Goal: Information Seeking & Learning: Learn about a topic

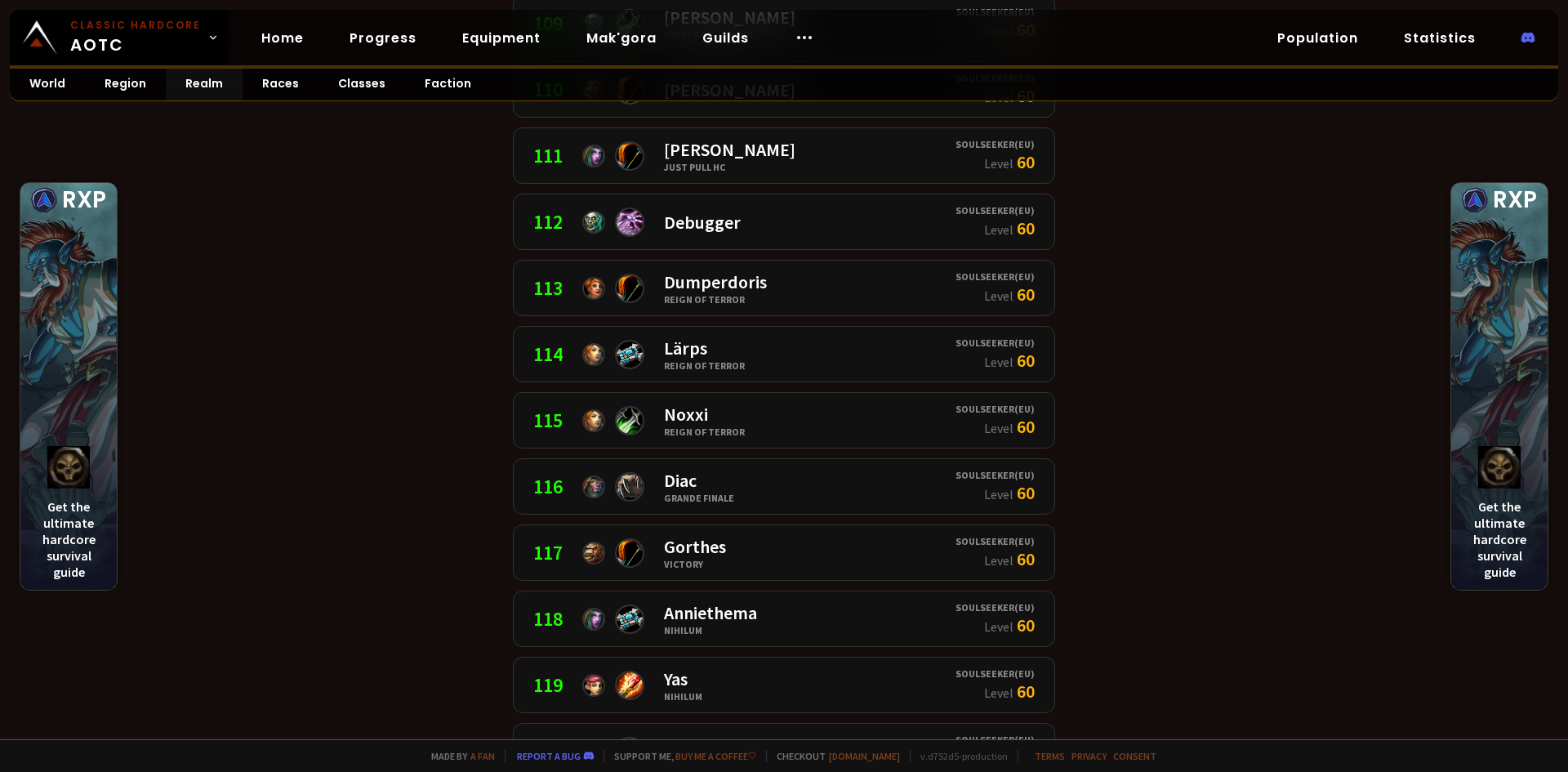
scroll to position [7759, 0]
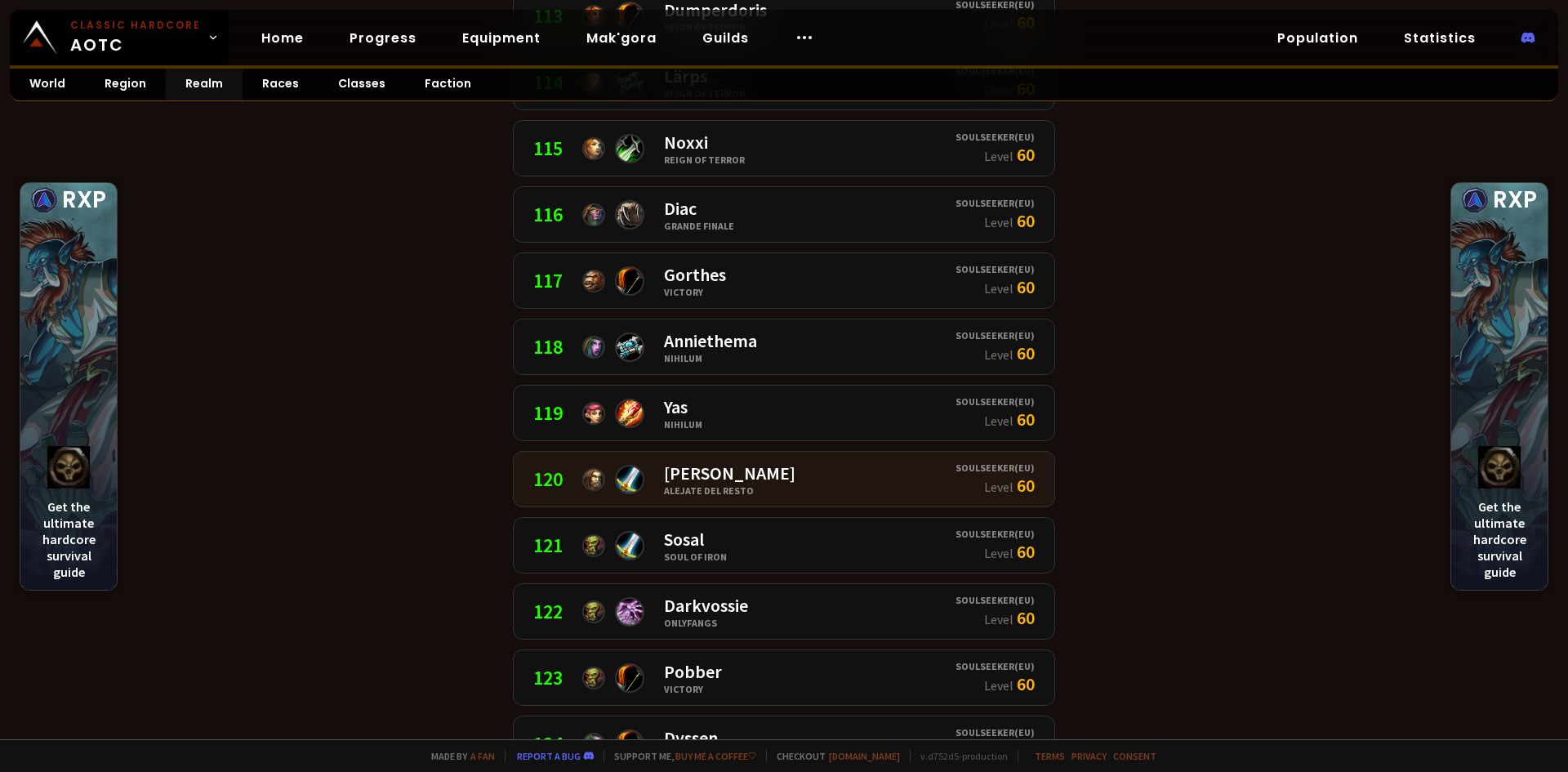
click at [556, 482] on div "120" at bounding box center [548, 479] width 29 height 26
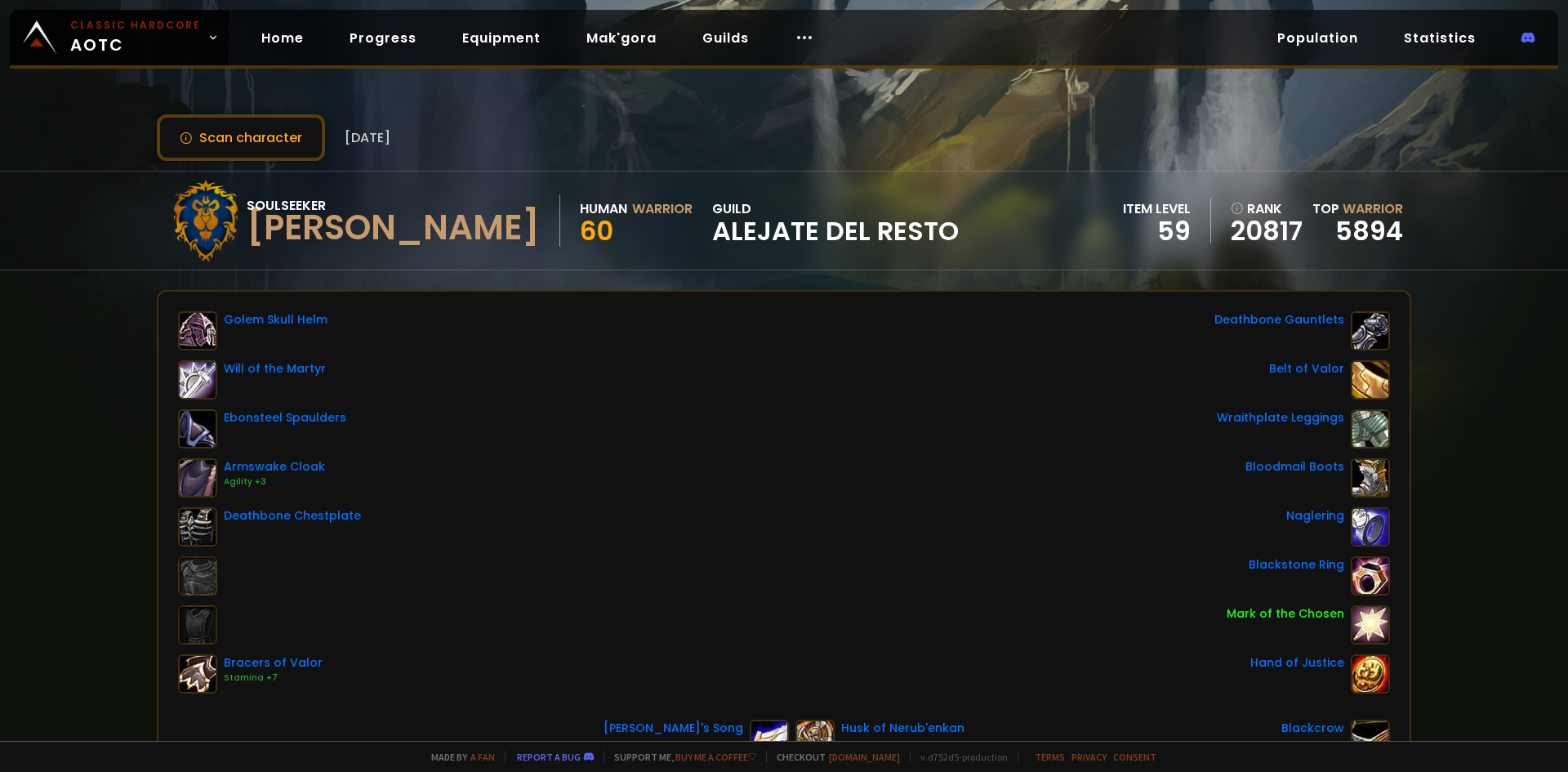
scroll to position [272, 0]
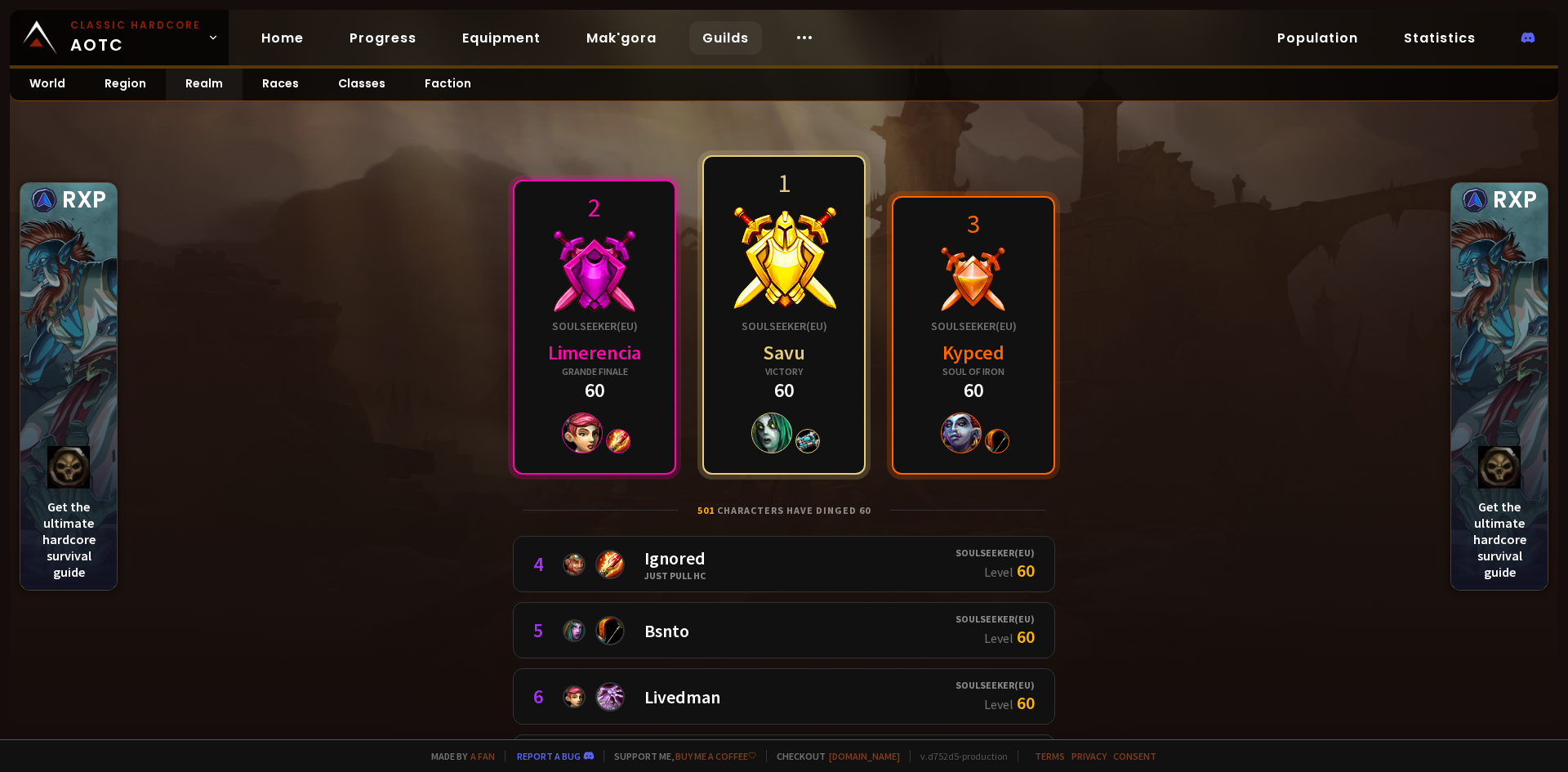
click at [721, 34] on link "Guilds" at bounding box center [726, 38] width 73 height 33
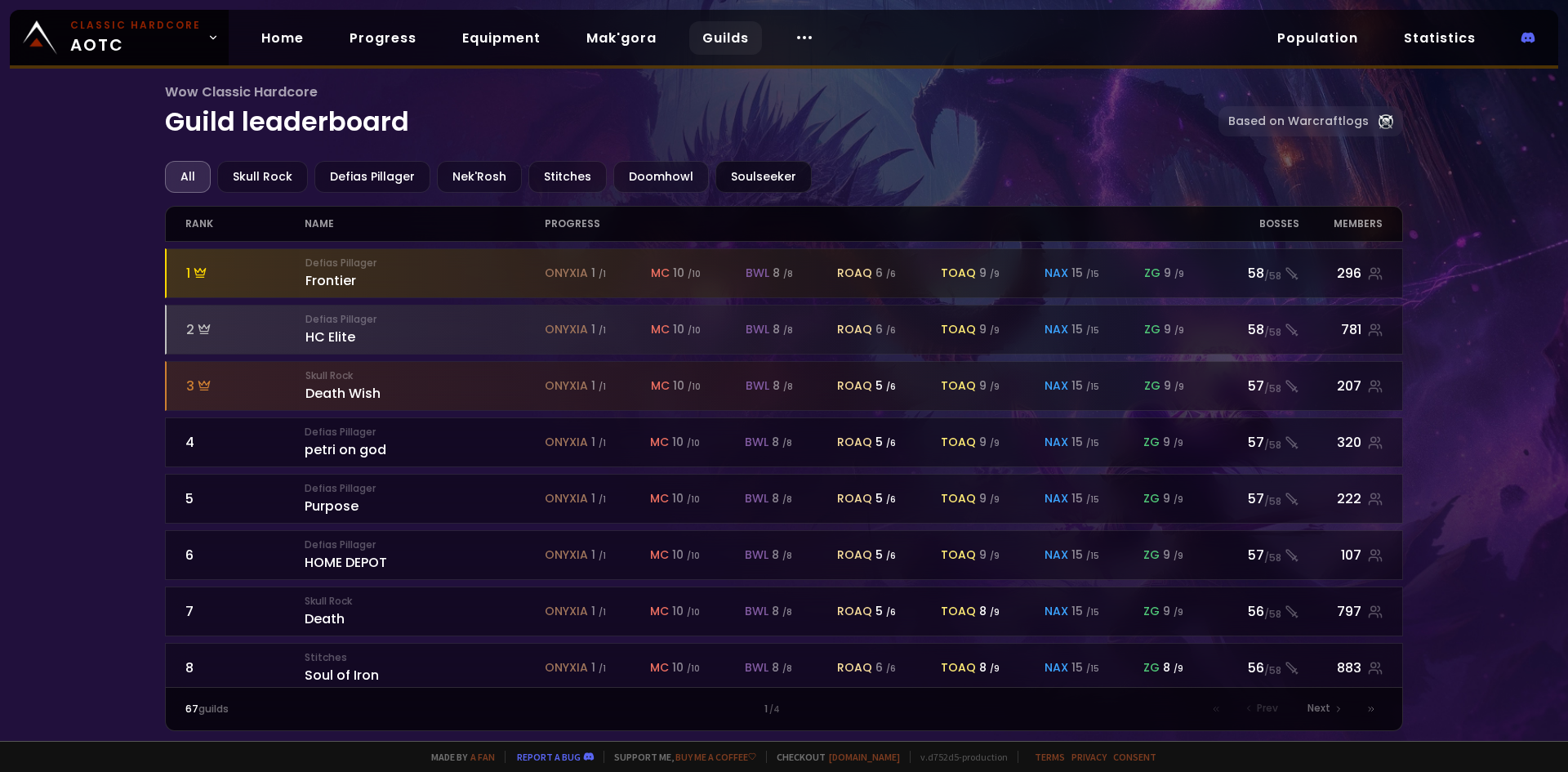
click at [754, 172] on div "Soulseeker" at bounding box center [764, 177] width 96 height 31
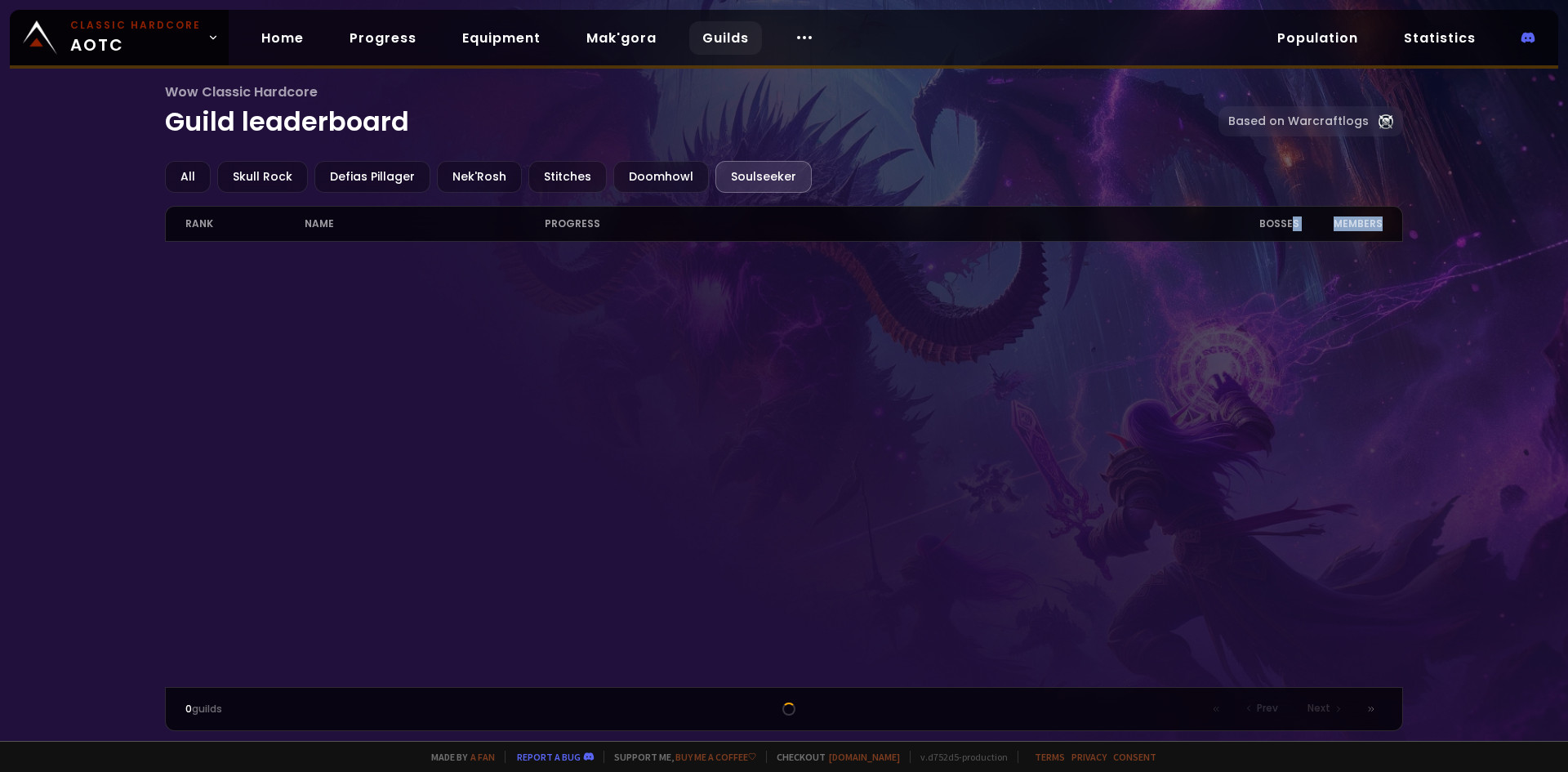
click at [1303, 223] on div "All Skull Rock Defias Pillager Nek'Rosh Stitches Doomhowl Soulseeker rank name …" at bounding box center [784, 446] width 1239 height 570
click at [1285, 212] on div "Bosses" at bounding box center [1249, 223] width 95 height 34
click at [645, 186] on div "Doomhowl" at bounding box center [661, 177] width 95 height 31
click at [758, 161] on div "Soulseeker" at bounding box center [764, 177] width 96 height 31
click at [195, 171] on div "All" at bounding box center [188, 177] width 46 height 31
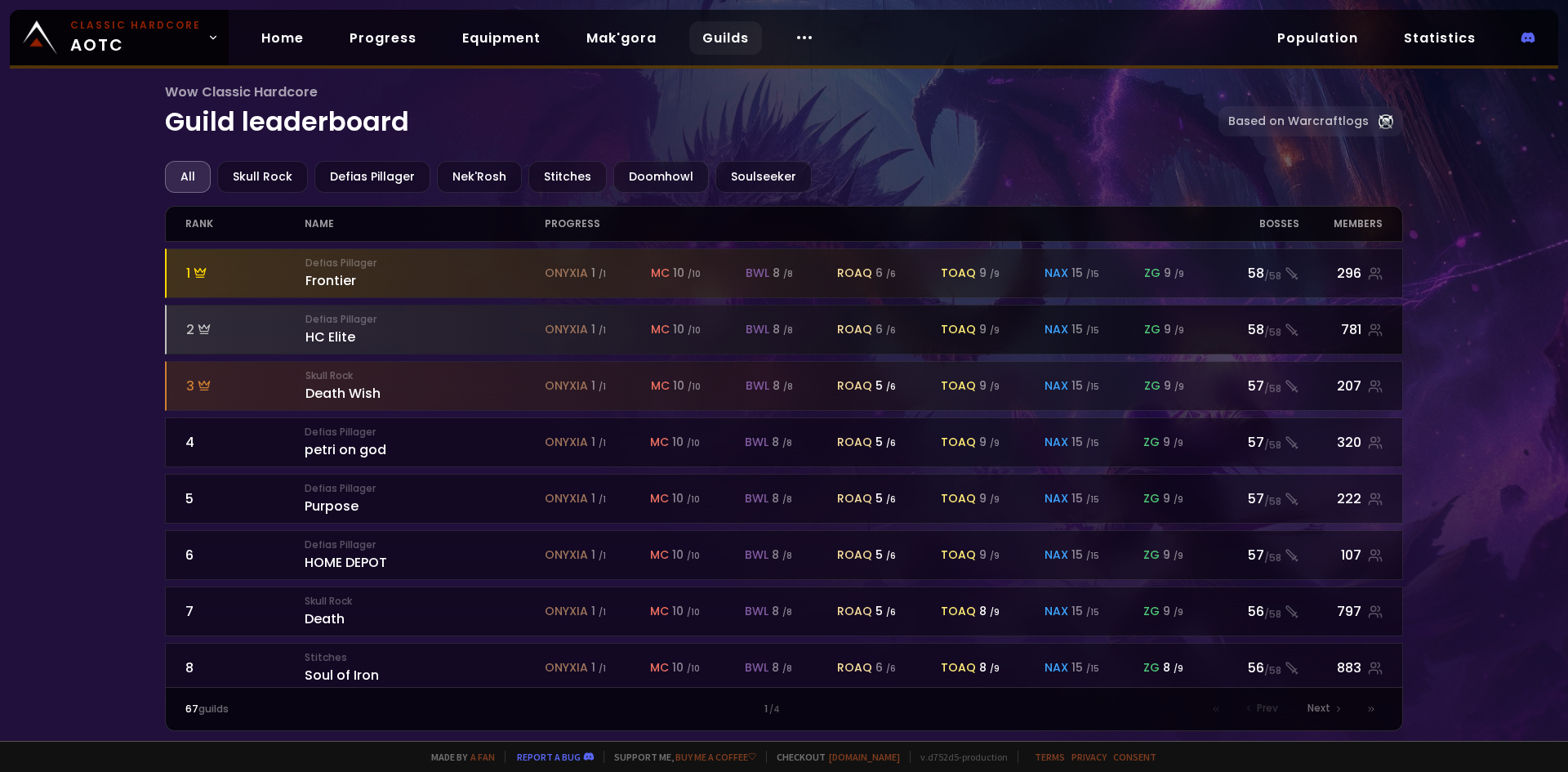
drag, startPoint x: 959, startPoint y: 407, endPoint x: 1189, endPoint y: 316, distance: 247.3
click at [1189, 320] on div "1 Defias Pillager Frontier onyxia 1 / 1 mc 10 / 10 bwl 8 / 8 roaq 6 / 6 toaq 9 …" at bounding box center [784, 464] width 1239 height 445
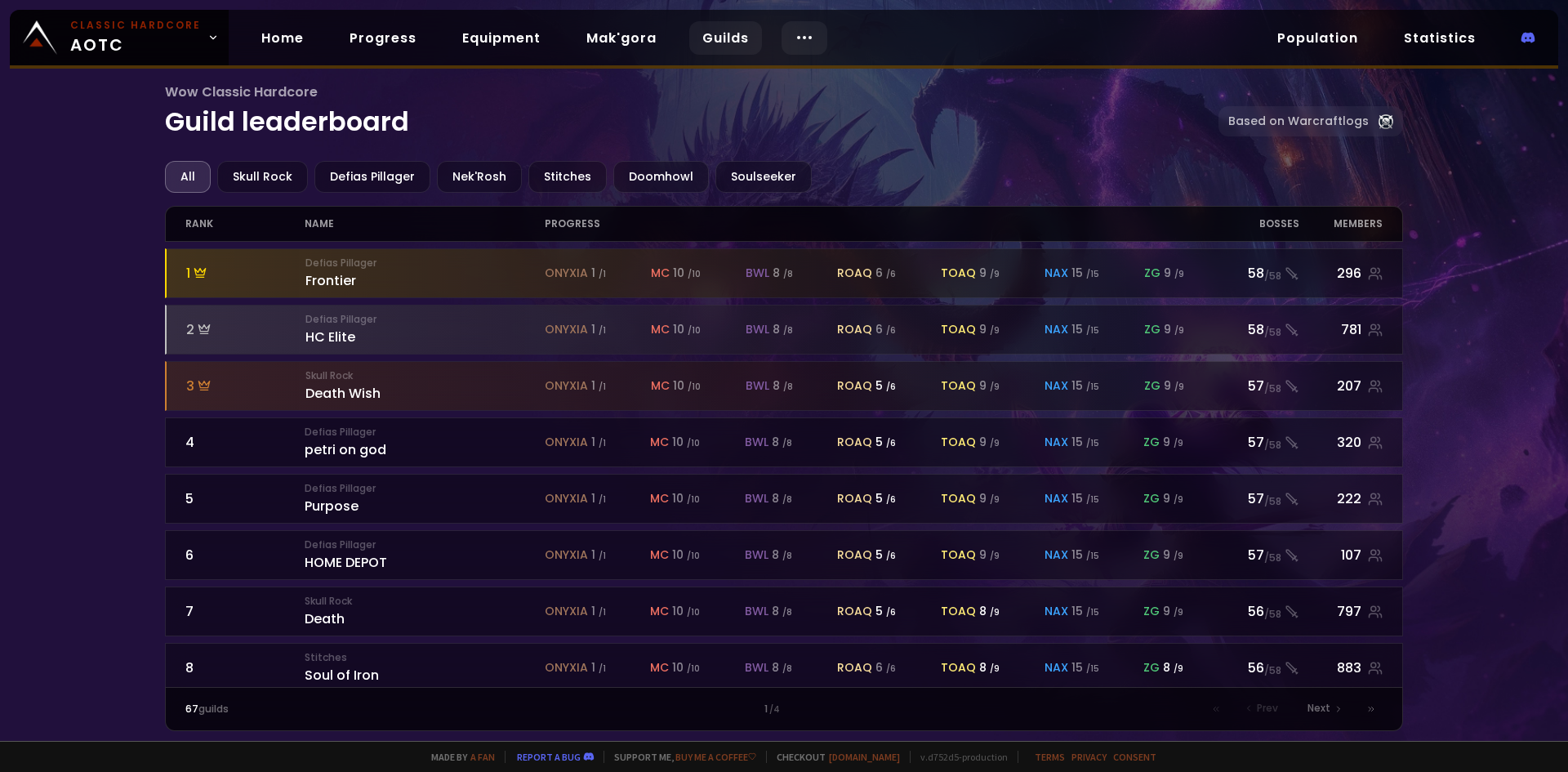
click at [796, 41] on body "Classic Hardcore AOTC Home Progress Equipment Mak'gora Guilds Population Statis…" at bounding box center [784, 386] width 1568 height 772
click at [735, 33] on link "Guilds" at bounding box center [726, 38] width 73 height 33
drag, startPoint x: 734, startPoint y: 34, endPoint x: 1091, endPoint y: 145, distance: 373.9
click at [1091, 145] on div "Wow Classic Hardcore Guild leaderboard Based on Warcraftlogs" at bounding box center [784, 121] width 1239 height 80
click at [574, 174] on div "Stitches" at bounding box center [567, 177] width 79 height 31
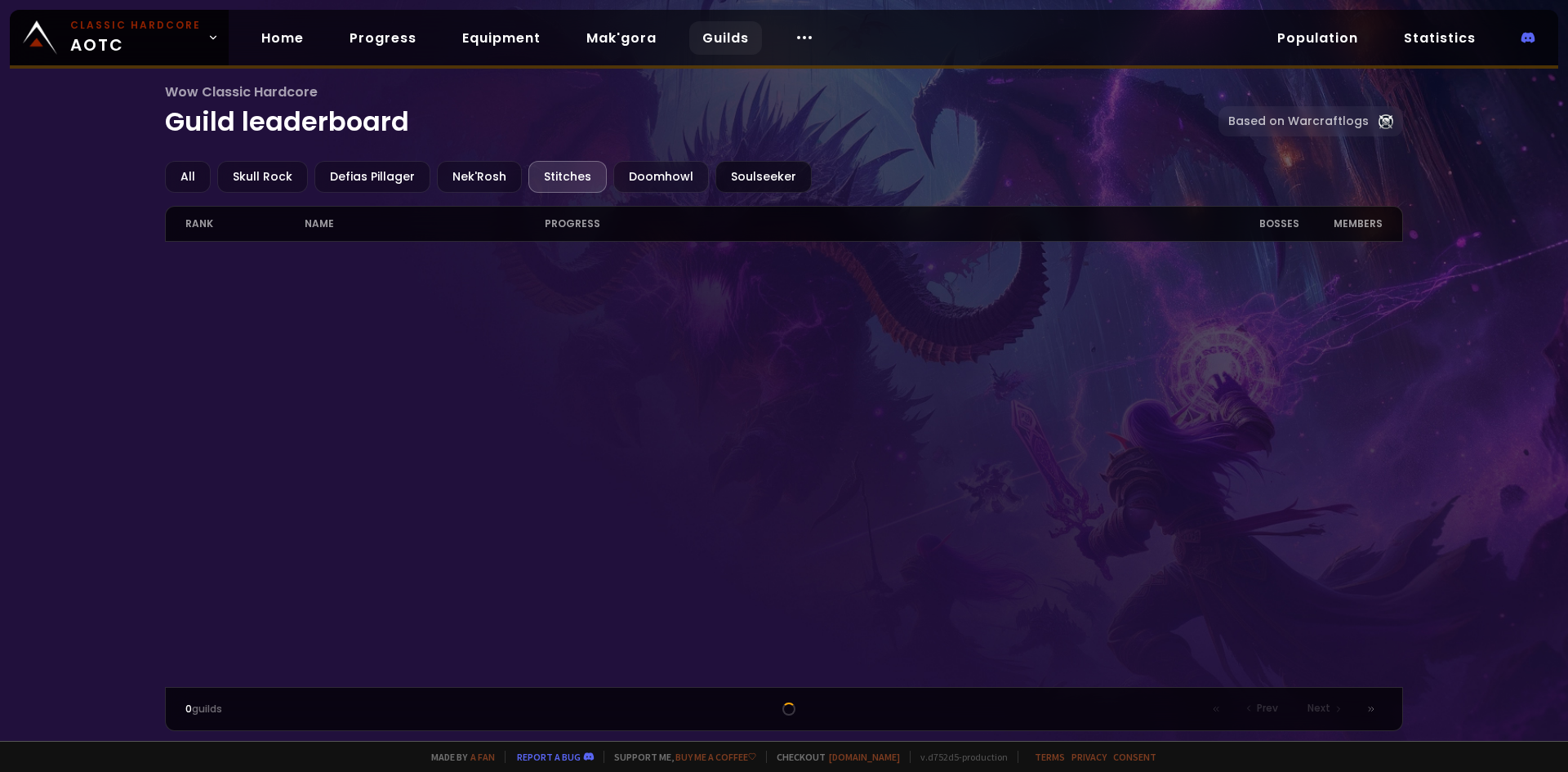
click at [749, 176] on div "Soulseeker" at bounding box center [764, 177] width 96 height 31
click at [214, 189] on div "All Skull Rock Defias Pillager Nek'Rosh Stitches Doomhowl Soulseeker" at bounding box center [784, 177] width 1239 height 31
click at [195, 177] on div "All" at bounding box center [188, 177] width 46 height 31
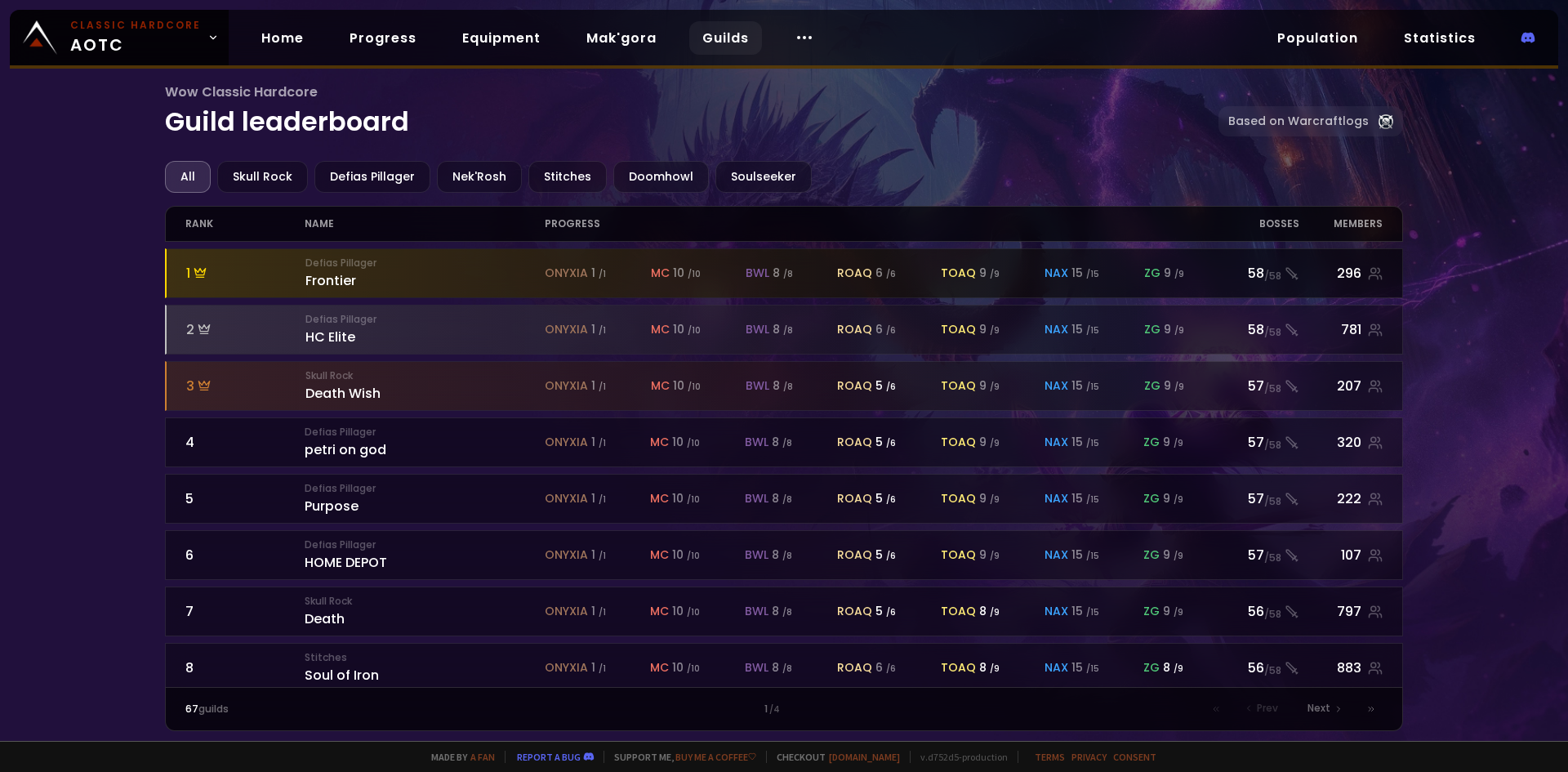
click at [262, 273] on div "1" at bounding box center [246, 272] width 120 height 21
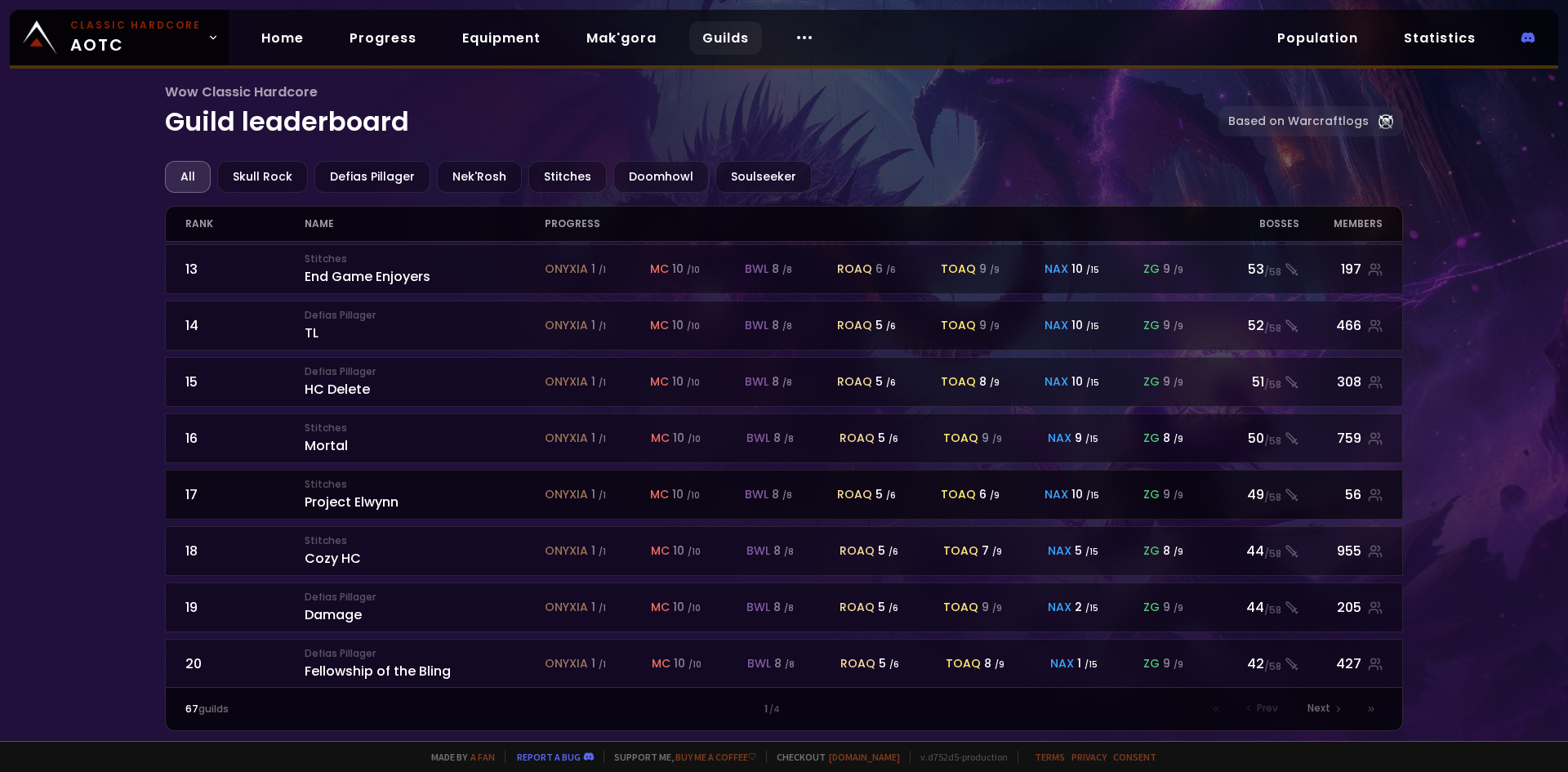
scroll to position [688, 0]
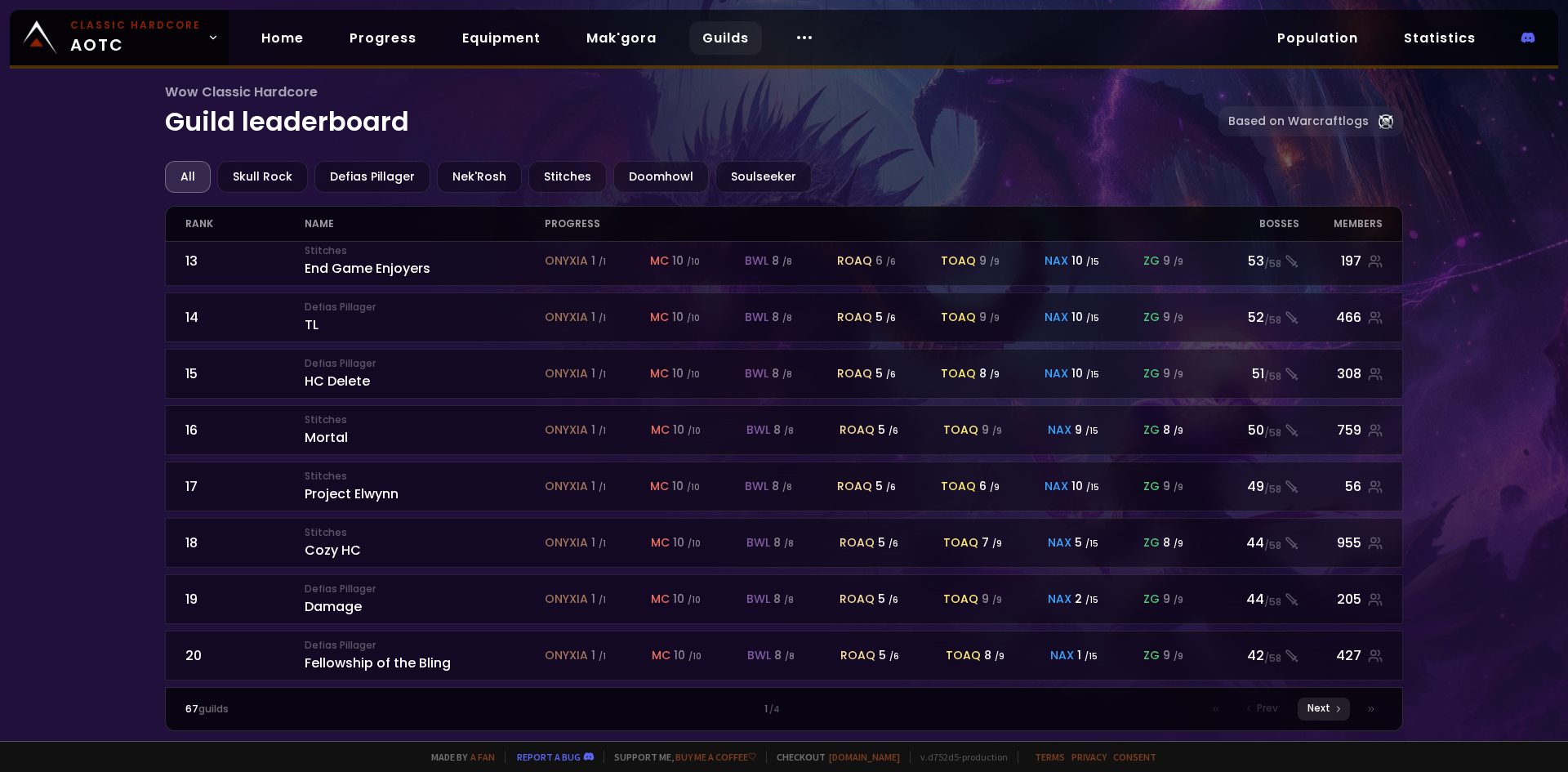
click at [1339, 714] on div "Next" at bounding box center [1323, 708] width 52 height 23
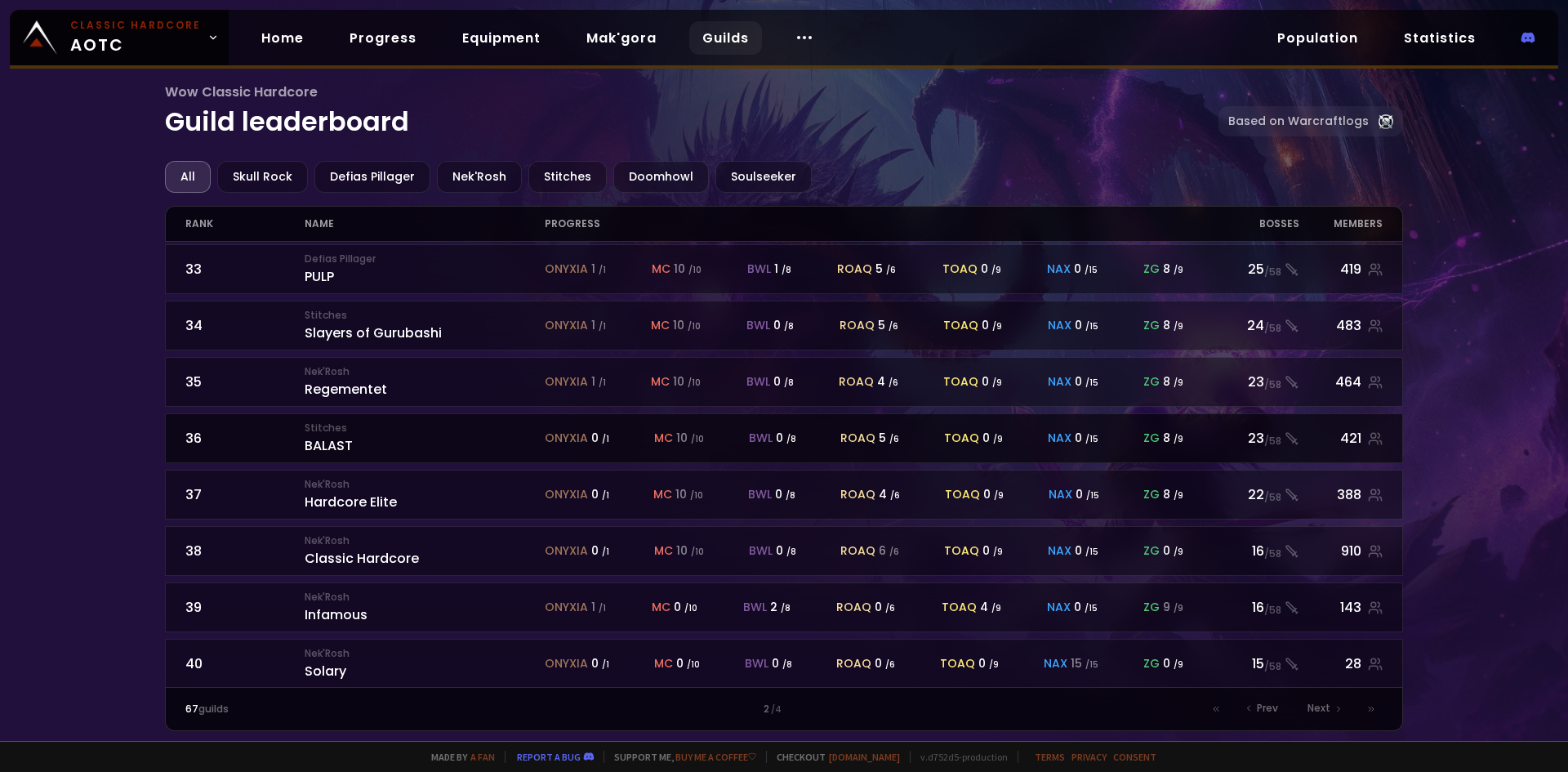
scroll to position [688, 0]
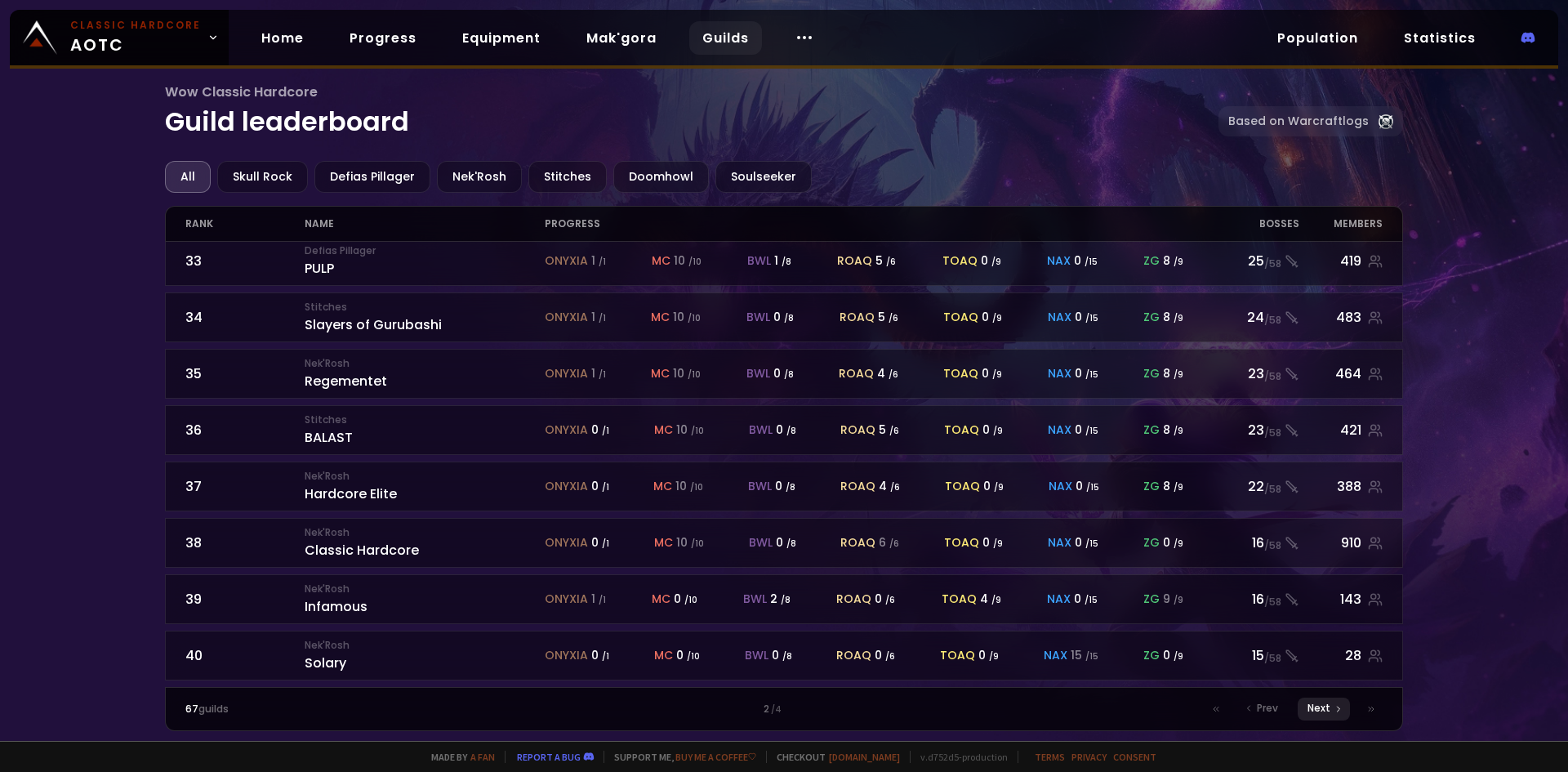
click at [1323, 708] on span "Next" at bounding box center [1318, 708] width 23 height 15
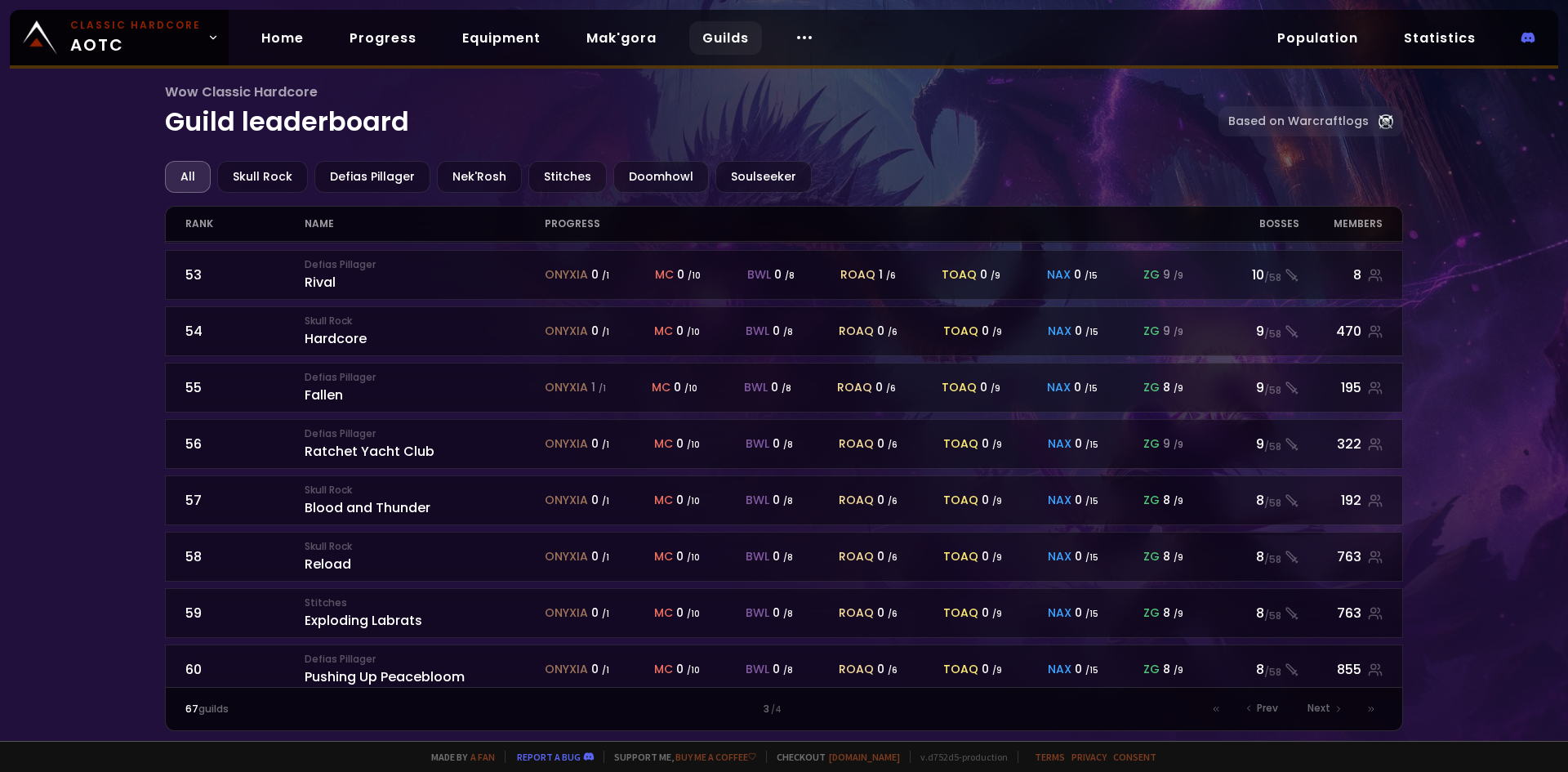
scroll to position [688, 0]
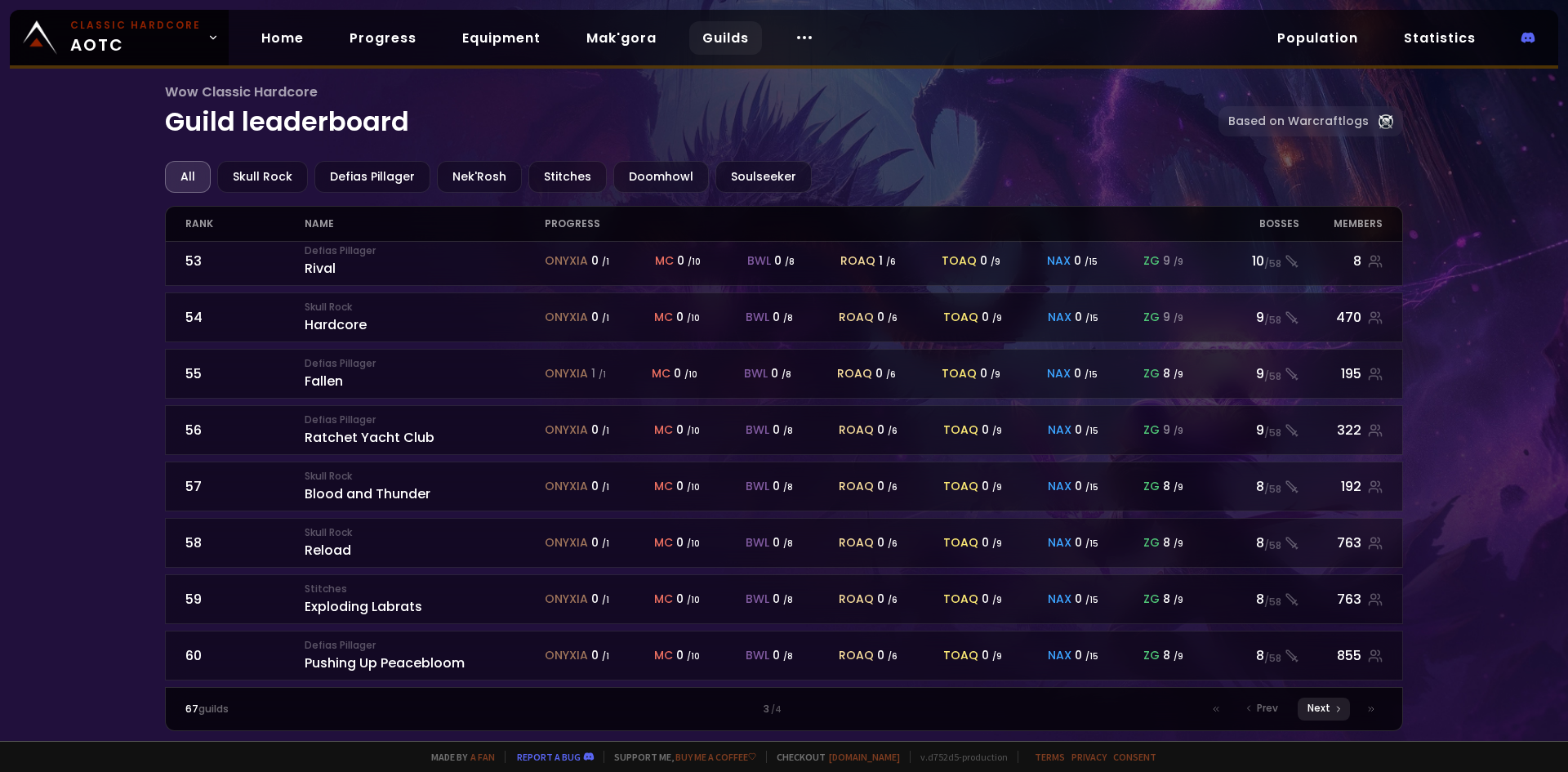
click at [1341, 706] on icon at bounding box center [1338, 709] width 10 height 10
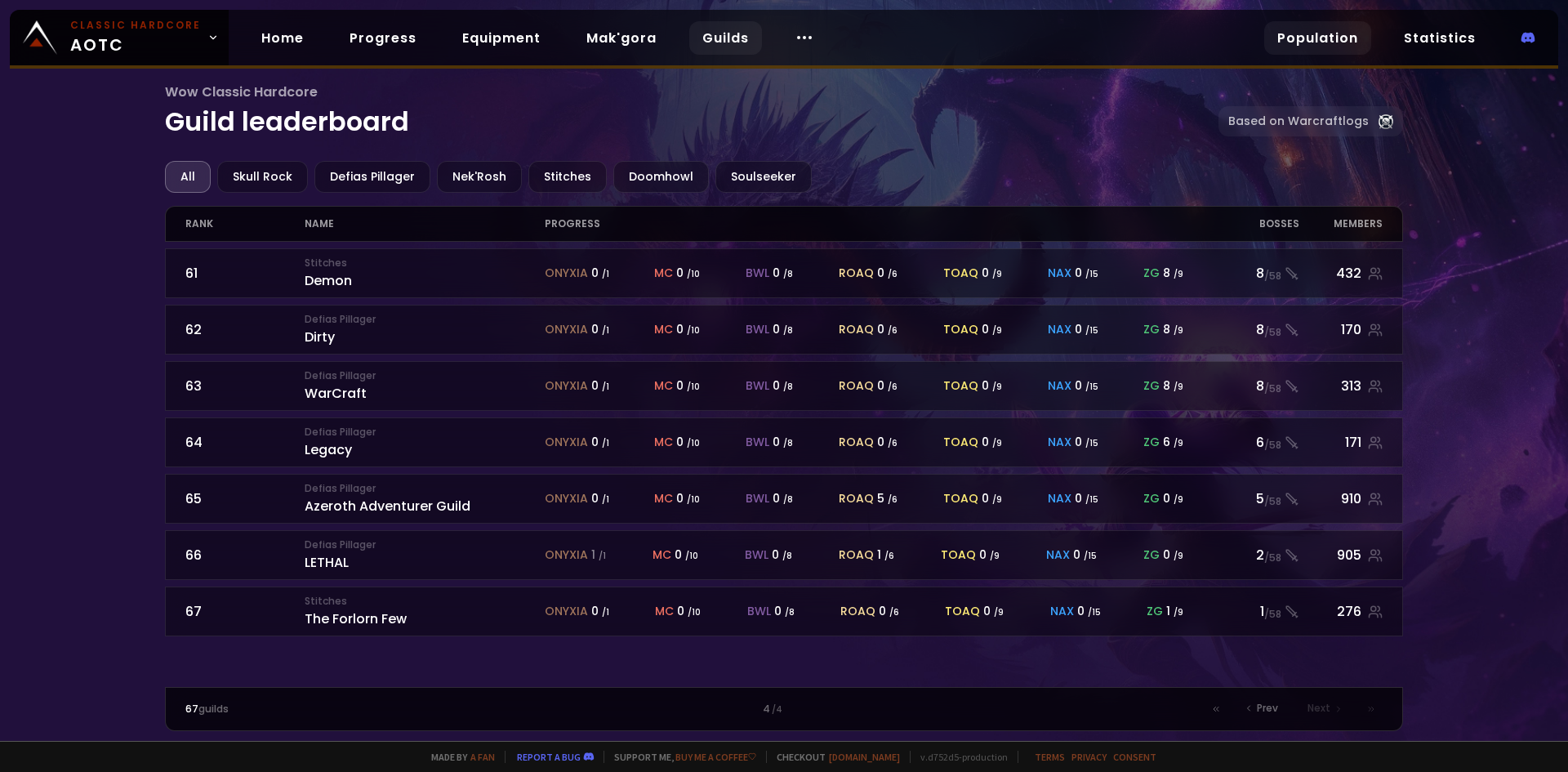
click at [1298, 41] on link "Population" at bounding box center [1317, 38] width 107 height 33
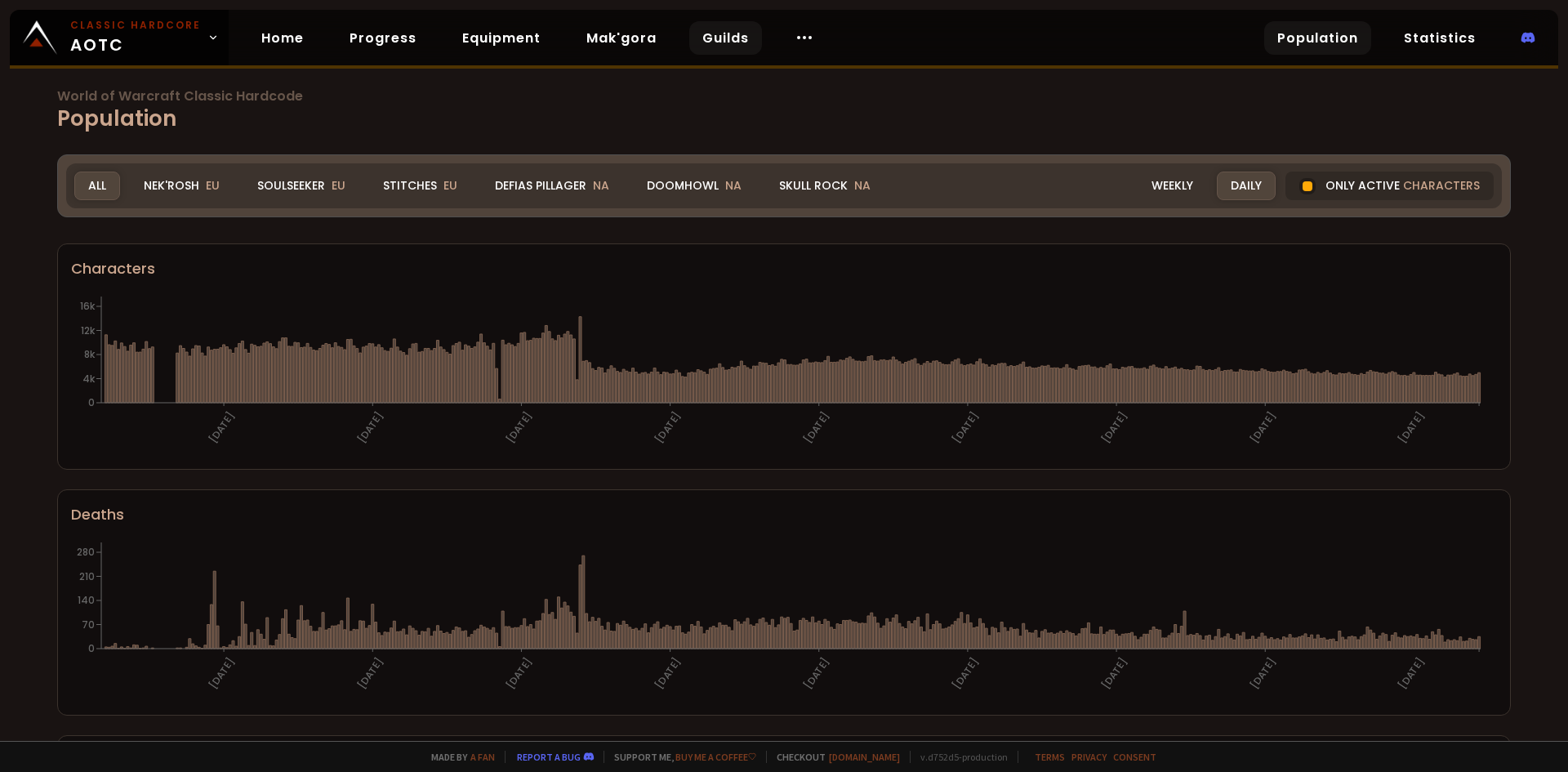
click at [716, 36] on link "Guilds" at bounding box center [726, 38] width 73 height 33
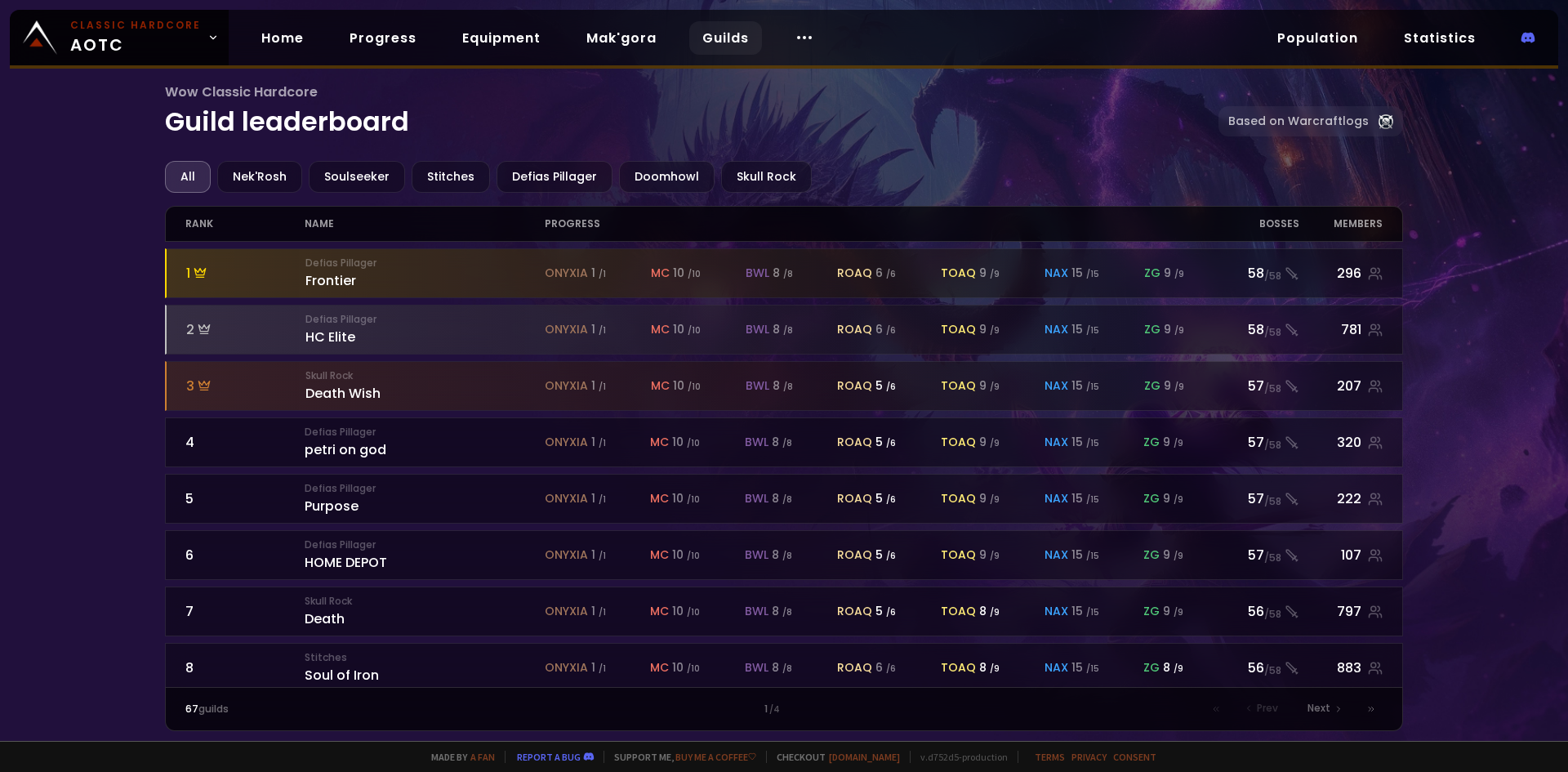
click at [202, 171] on div "All" at bounding box center [188, 177] width 46 height 31
click at [206, 114] on h1 "Wow Classic Hardcore Guild leaderboard" at bounding box center [692, 111] width 1054 height 60
click at [212, 93] on span "Wow Classic Hardcore" at bounding box center [692, 91] width 1054 height 21
click at [265, 49] on link "Home" at bounding box center [282, 38] width 69 height 33
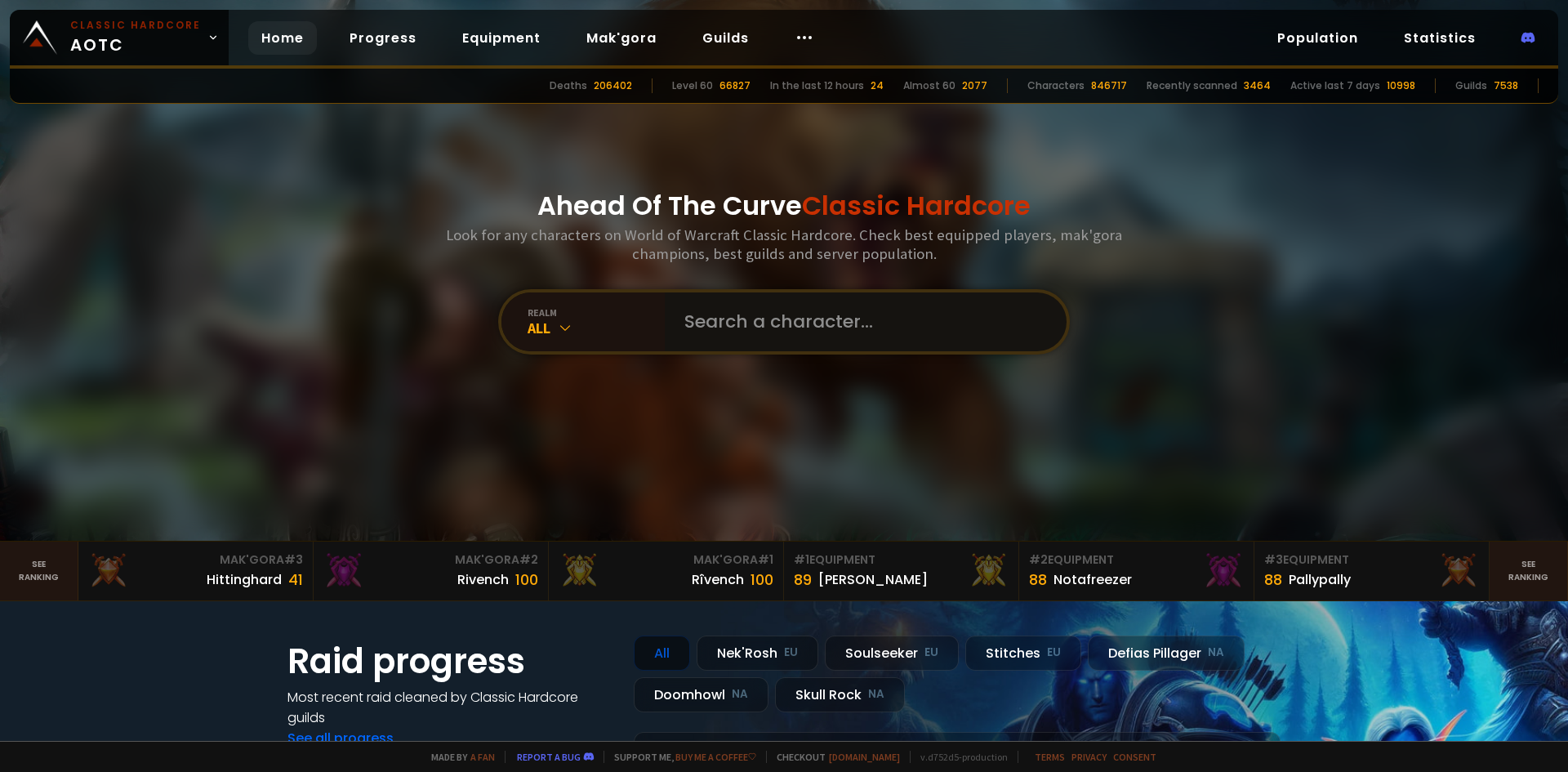
click at [824, 313] on input "text" at bounding box center [860, 322] width 373 height 59
type input "dice"
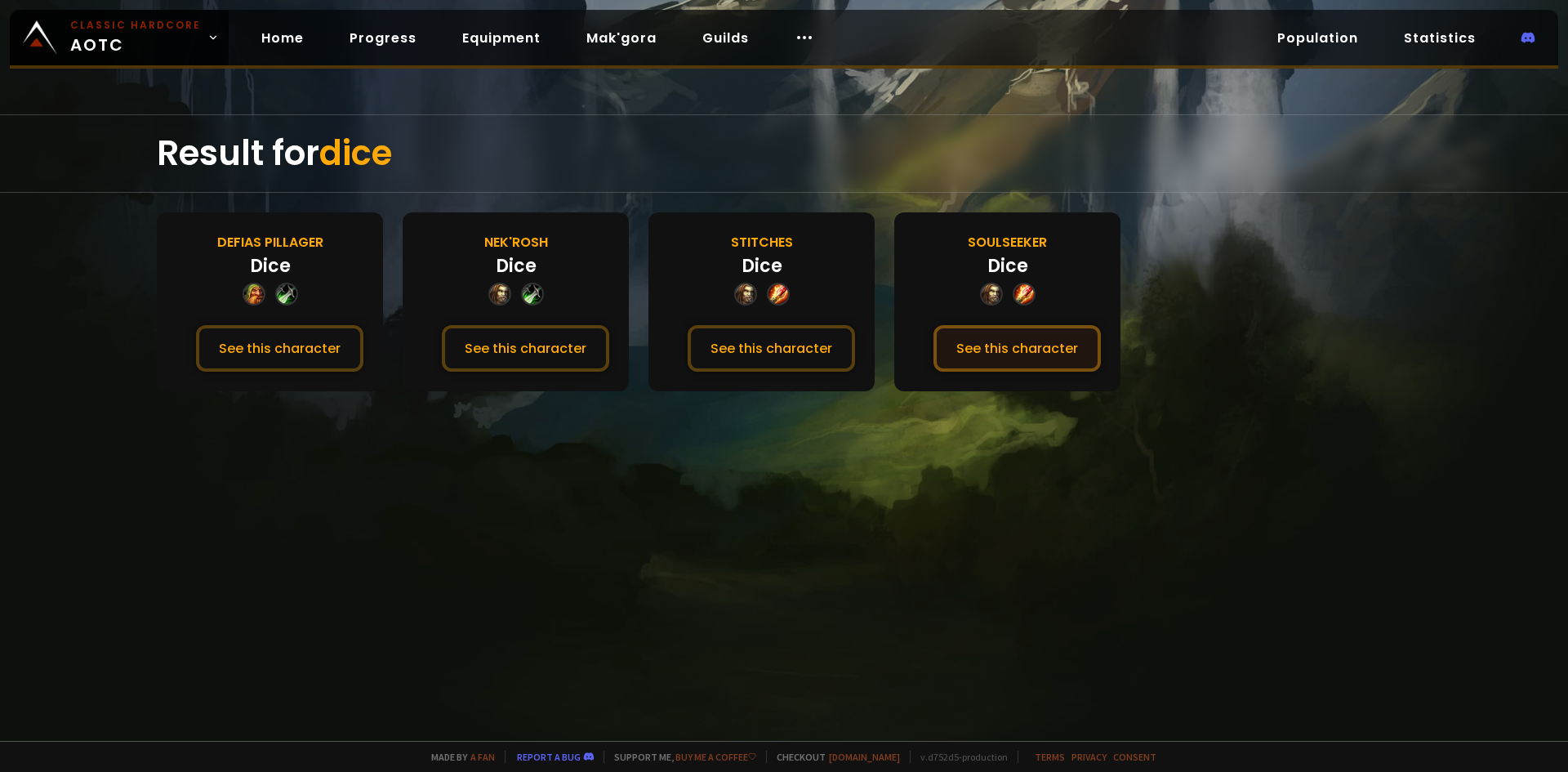
click at [1051, 364] on button "See this character" at bounding box center [1016, 348] width 167 height 46
click at [1001, 240] on div "Soulseeker" at bounding box center [1007, 242] width 80 height 21
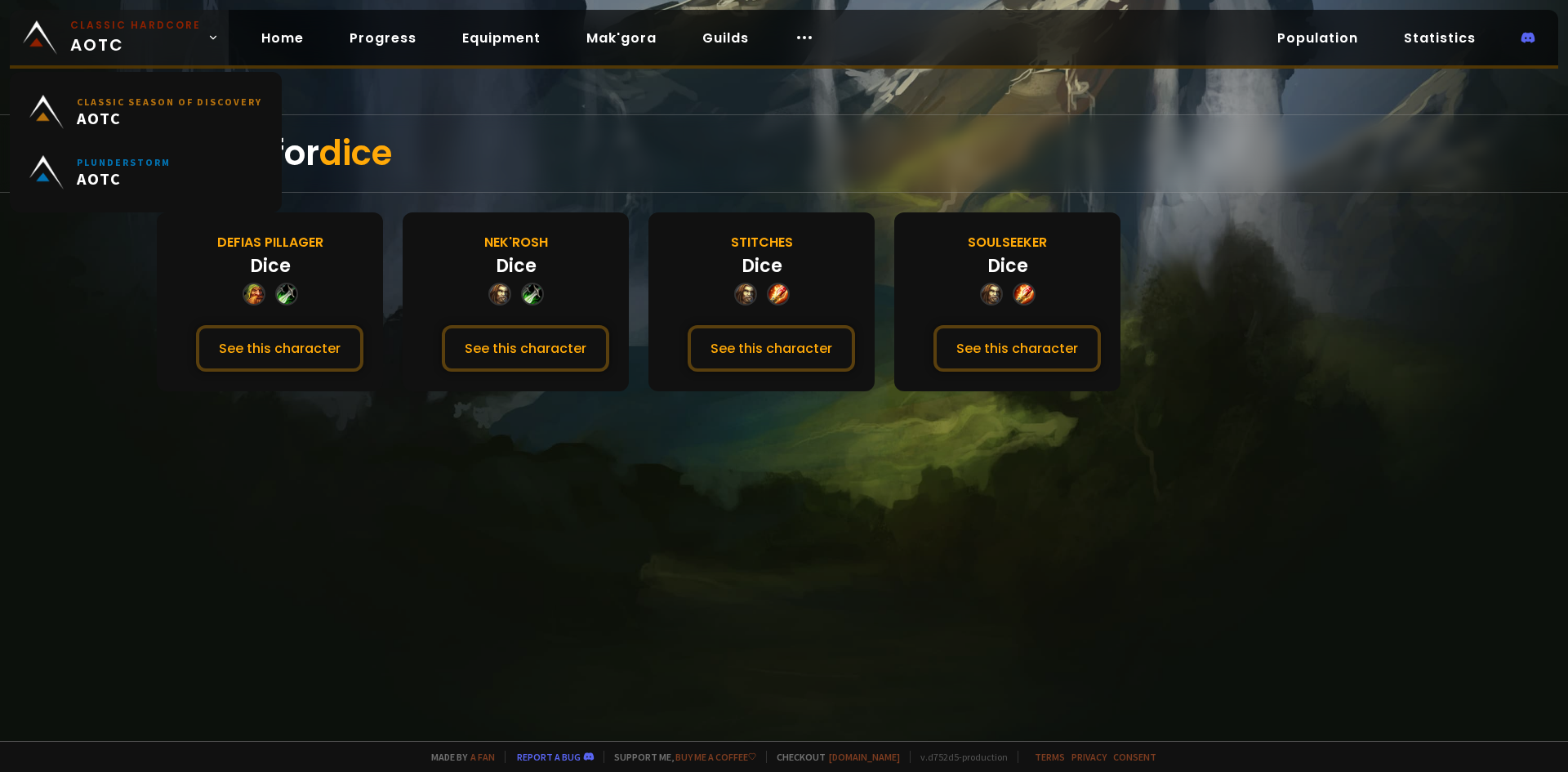
click at [106, 49] on span "Classic Hardcore AOTC" at bounding box center [135, 37] width 131 height 39
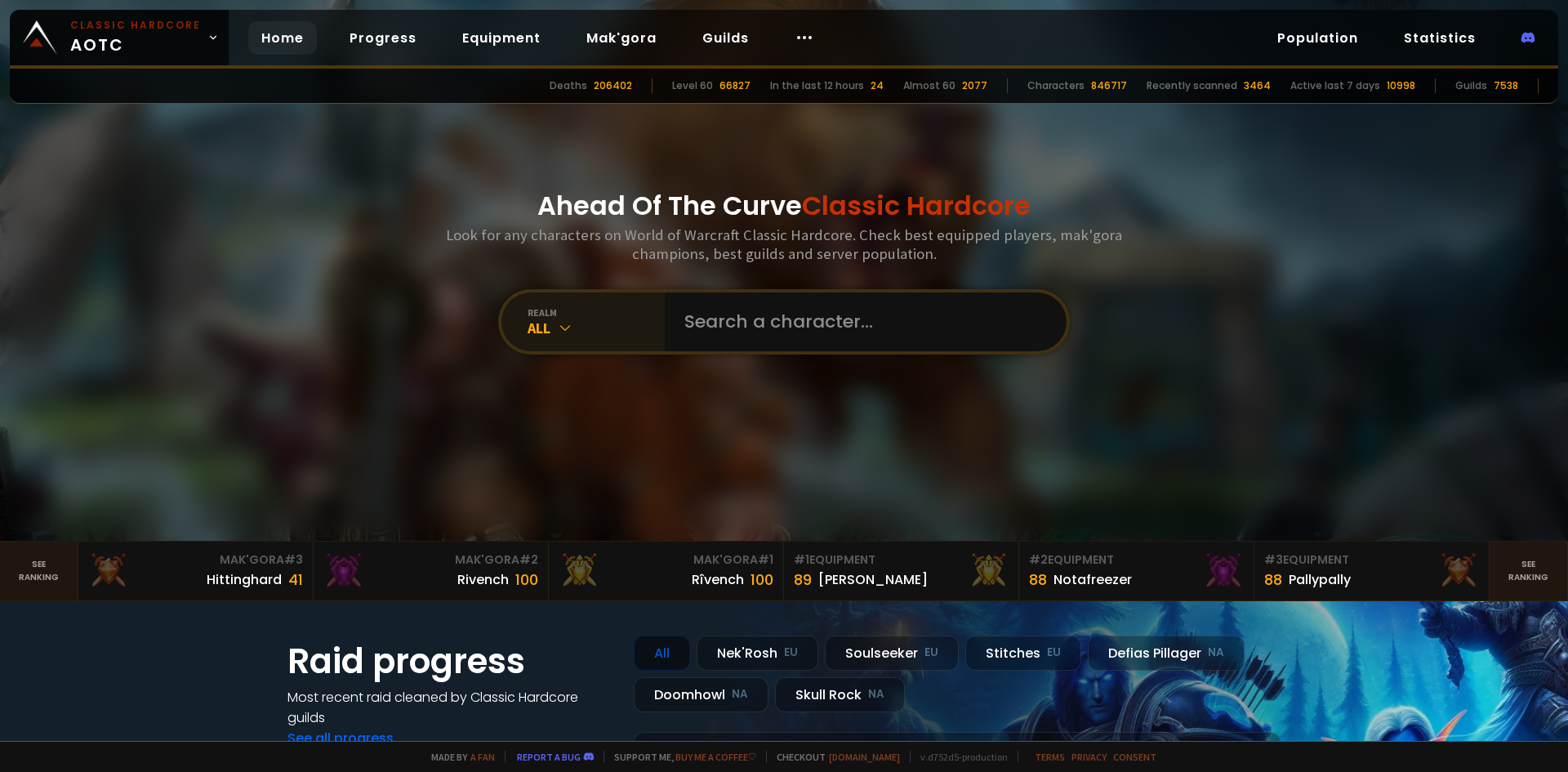
click at [566, 326] on icon at bounding box center [564, 327] width 17 height 17
click at [561, 338] on div "realm All" at bounding box center [583, 322] width 163 height 59
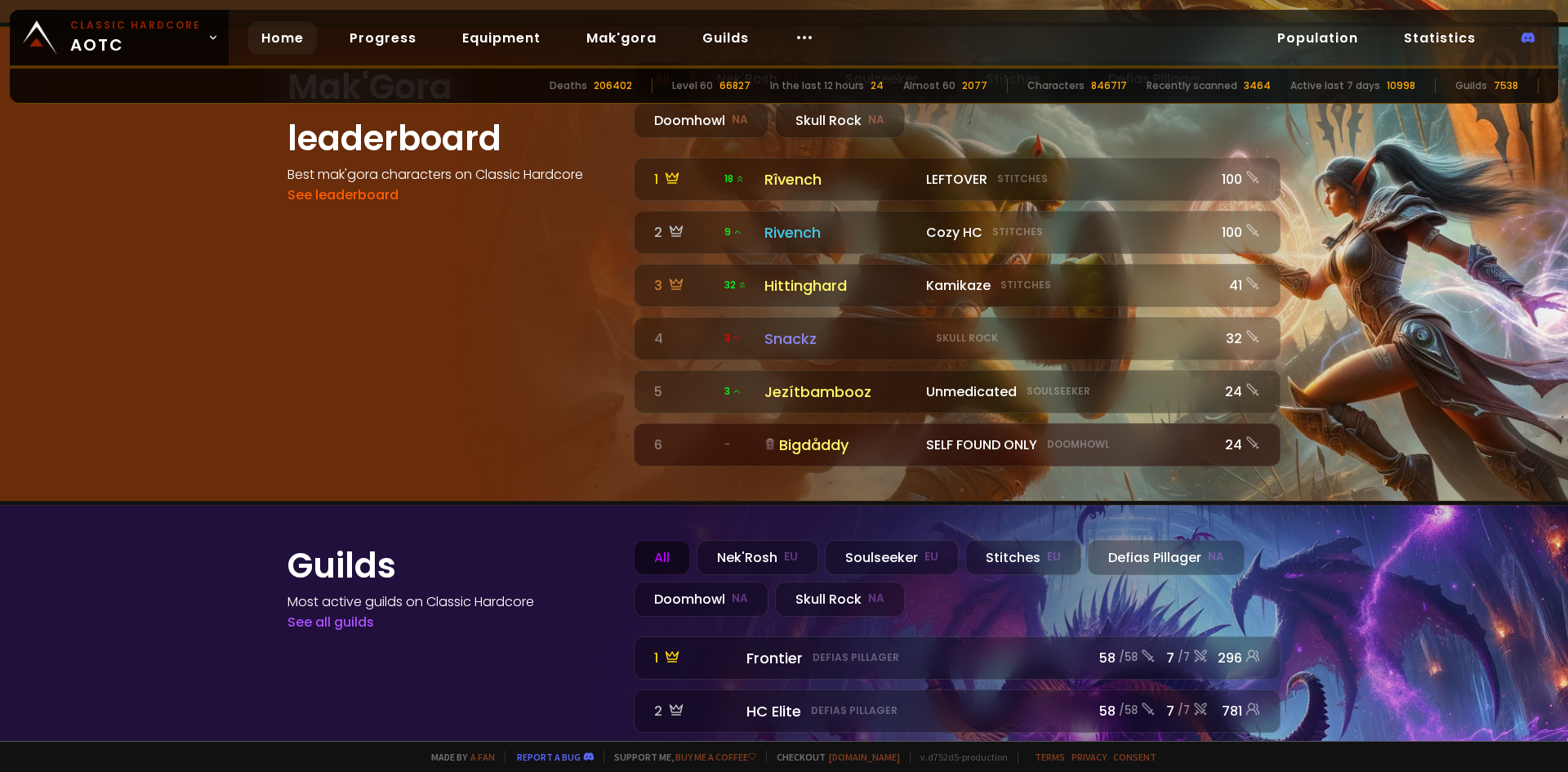
scroll to position [1803, 0]
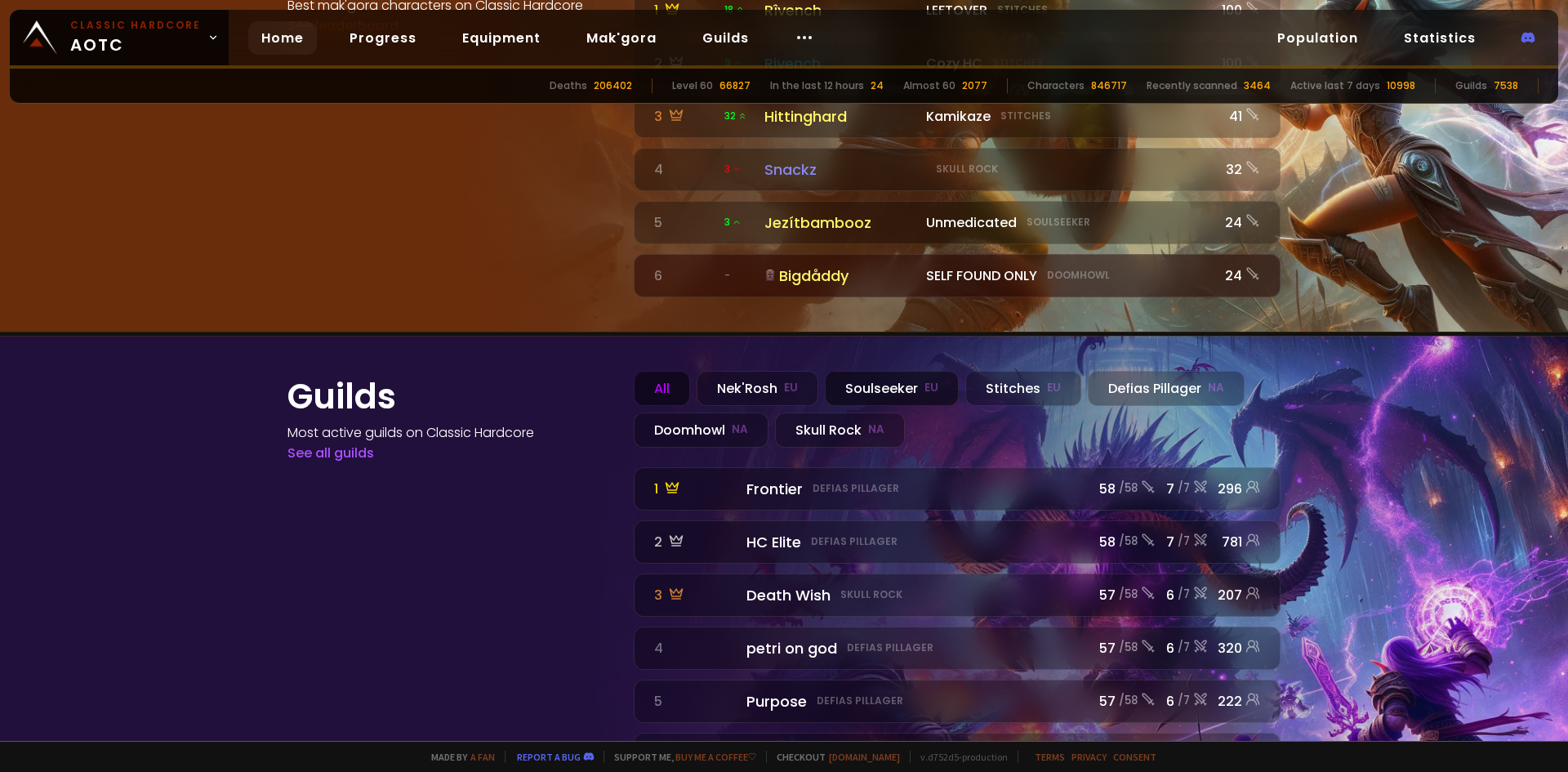
click at [846, 371] on div "Soulseeker EU" at bounding box center [892, 388] width 134 height 35
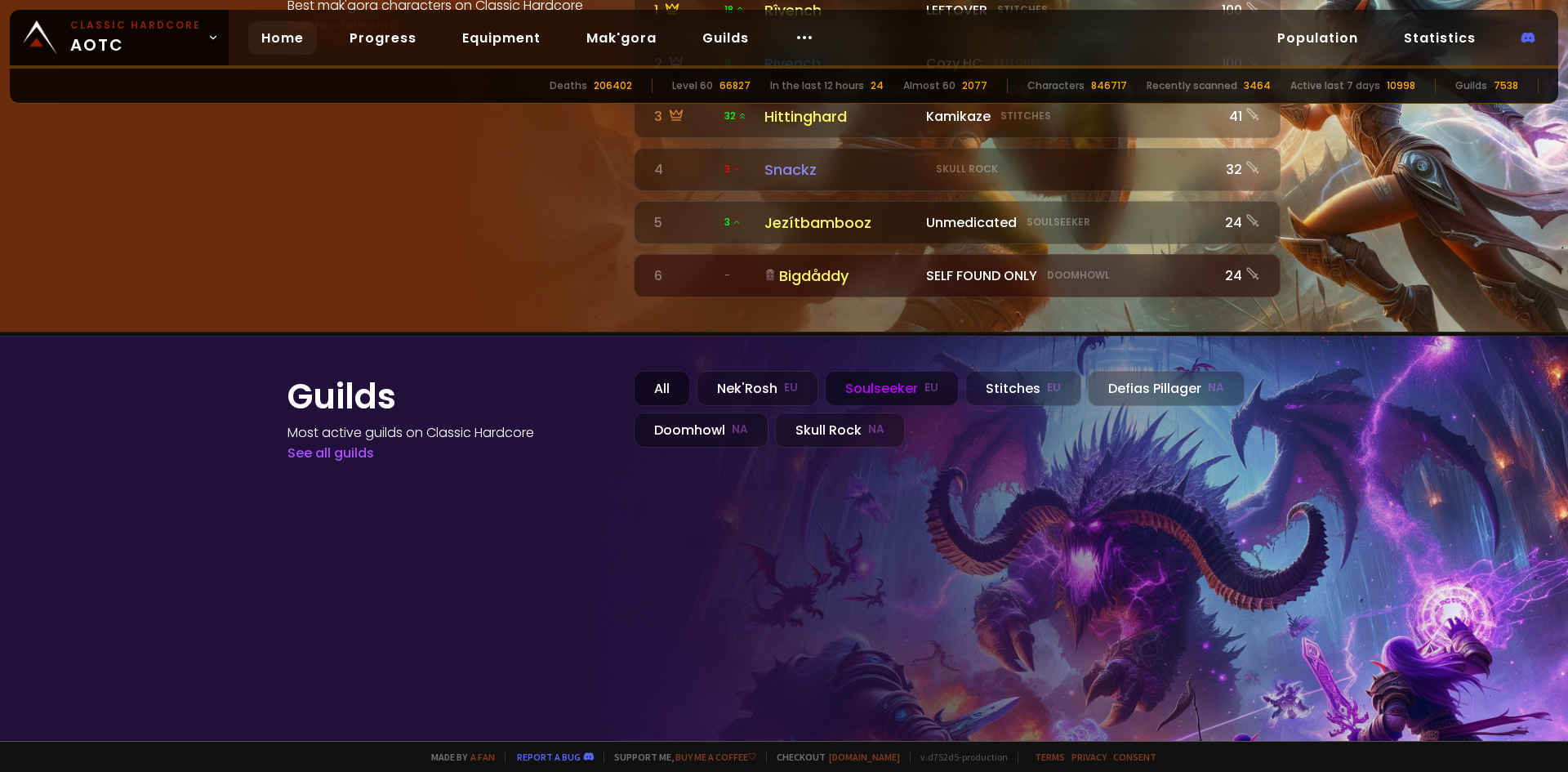
click at [639, 371] on div "All" at bounding box center [661, 388] width 56 height 35
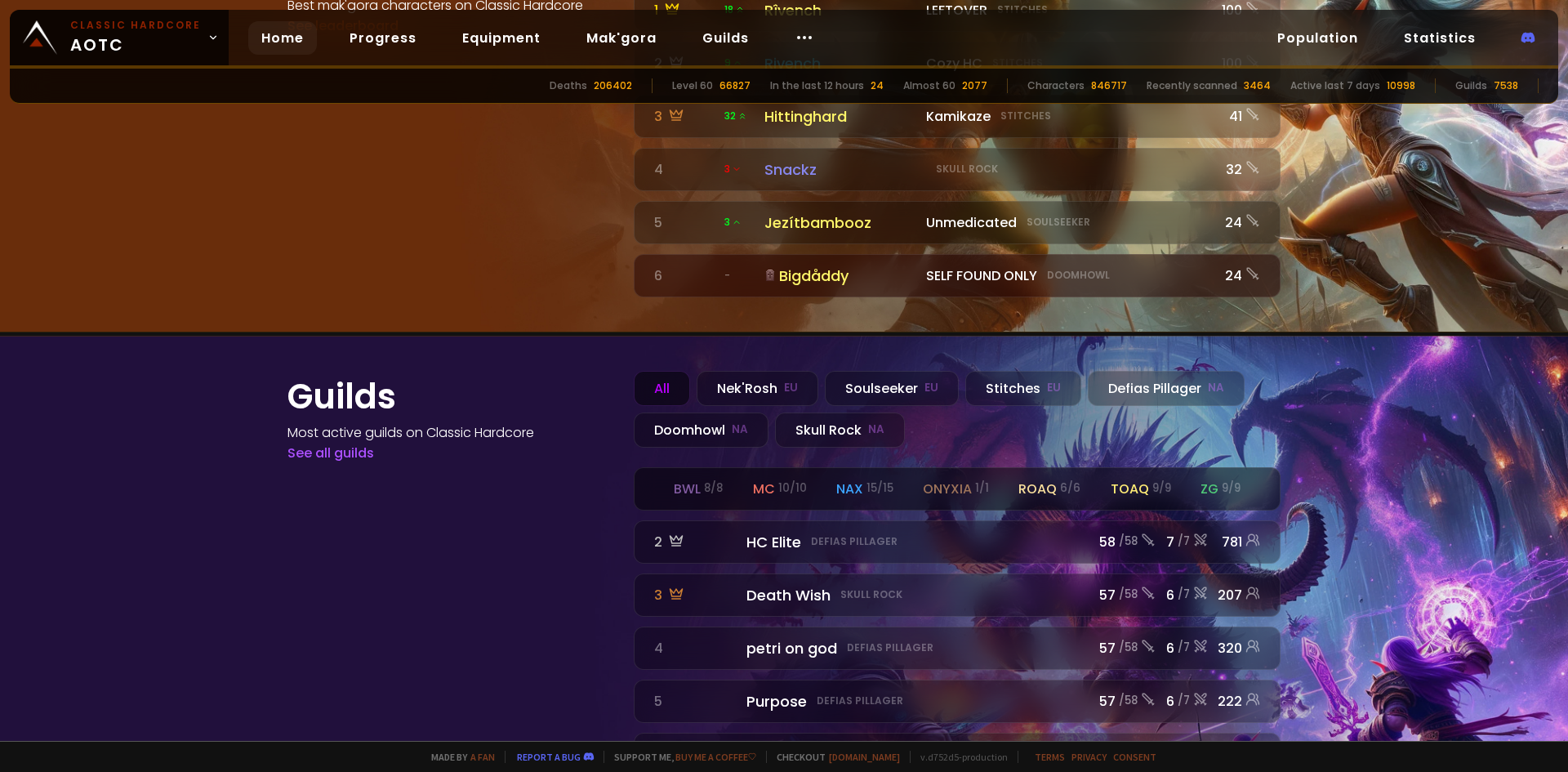
click at [1028, 479] on div "roaq 6 / 6" at bounding box center [1049, 489] width 62 height 21
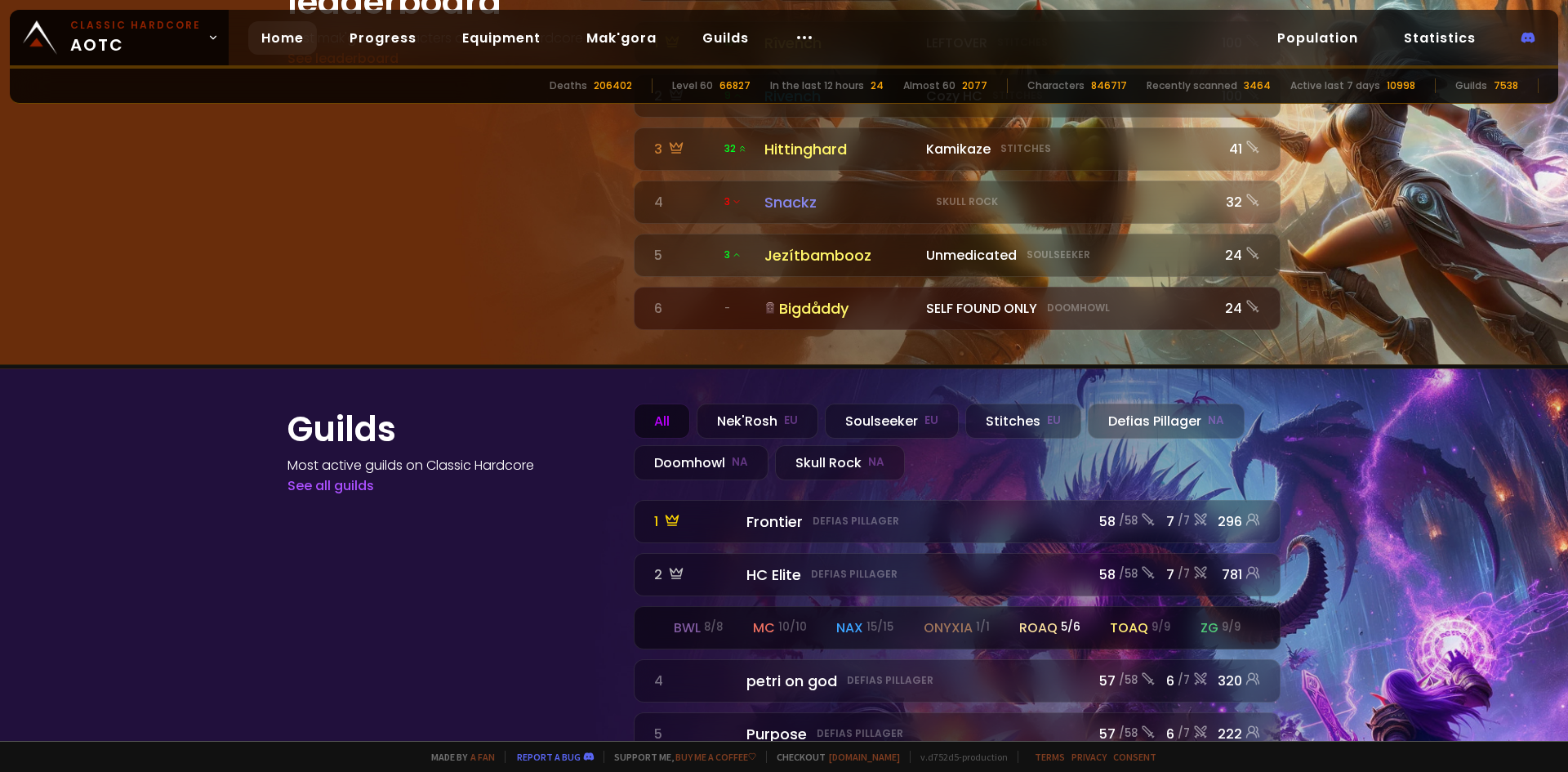
scroll to position [1803, 0]
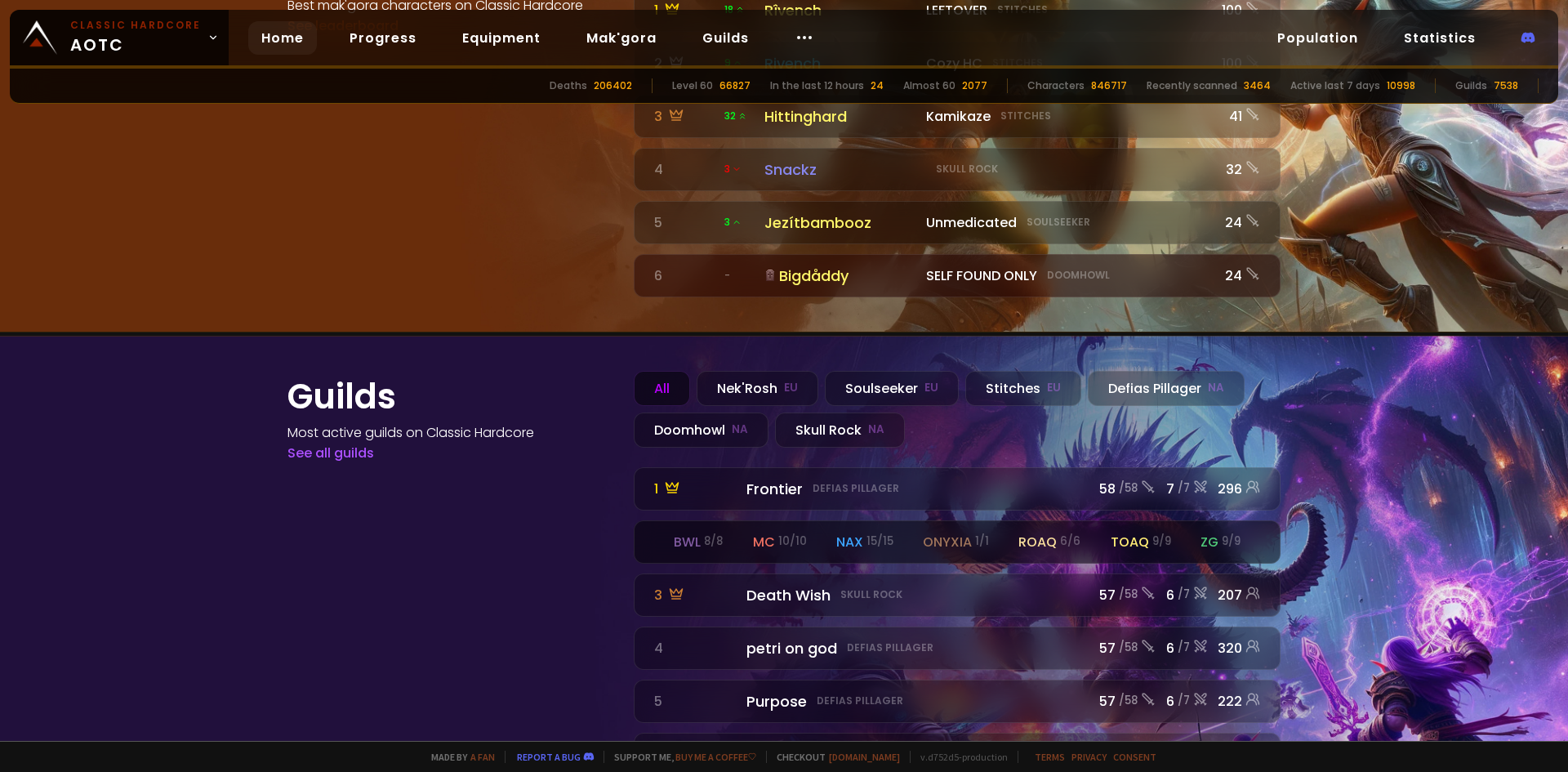
click at [809, 521] on div "bwl 8 / 8 mc 10 / 10 nax 15 / 15 onyxia 1 / 1 roaq 6 / 6 toaq 9 / 9 zg 9 / 9" at bounding box center [957, 542] width 645 height 41
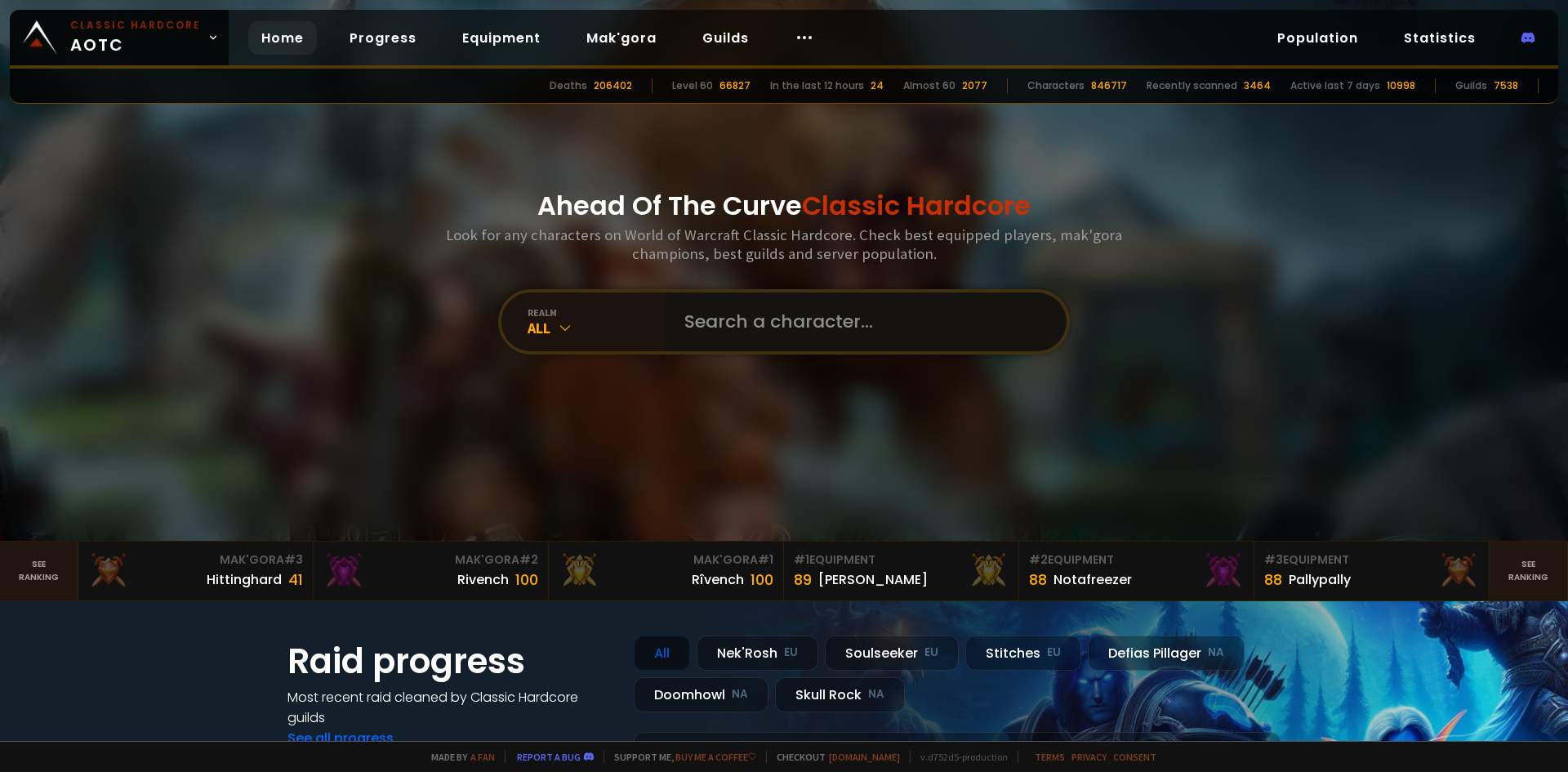
click at [798, 330] on input "text" at bounding box center [860, 322] width 373 height 59
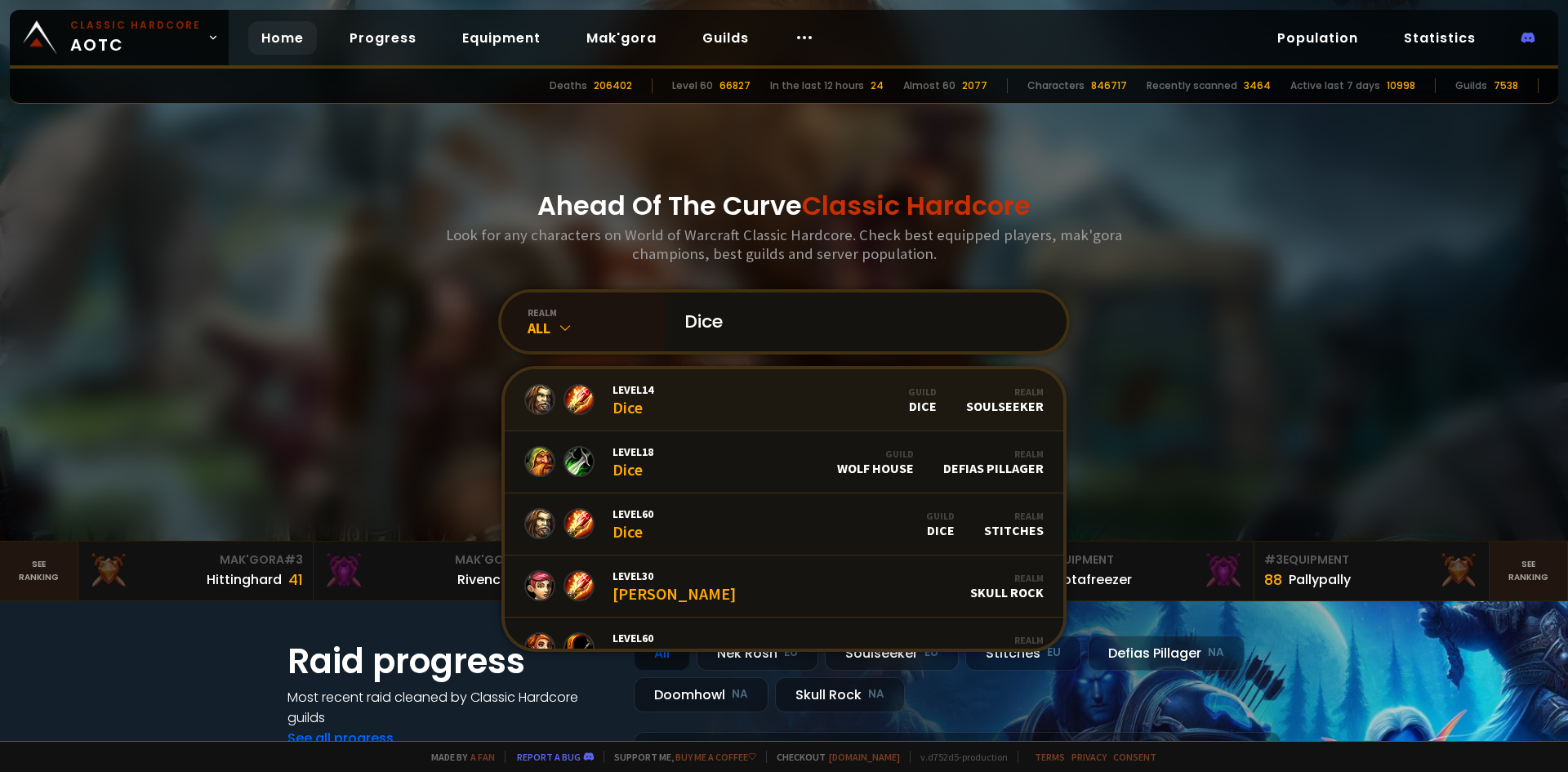
type input "Dice"
click at [914, 409] on div "Guild Dice" at bounding box center [922, 399] width 29 height 29
